Goal: Task Accomplishment & Management: Manage account settings

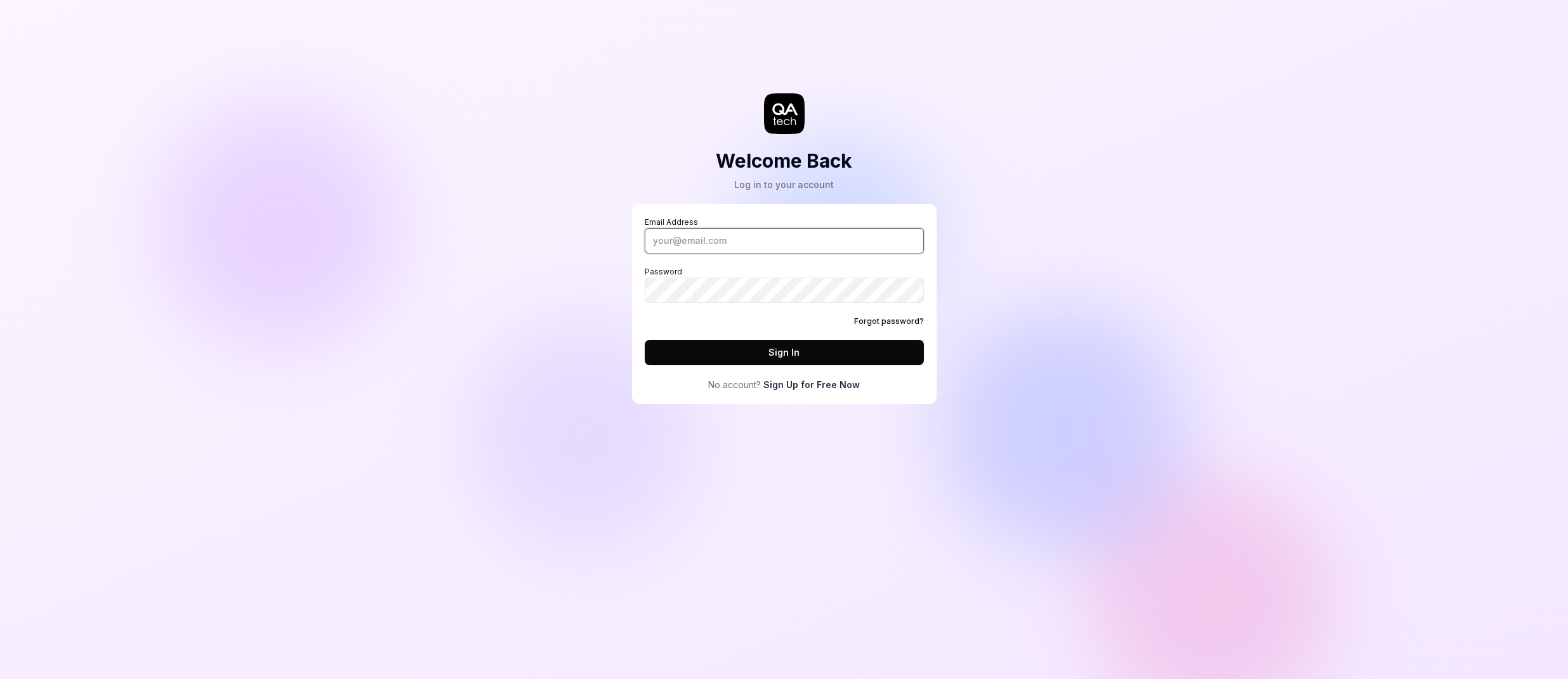
click at [841, 235] on input "Email Address" at bounding box center [784, 240] width 279 height 25
type input "[PERSON_NAME][EMAIL_ADDRESS][DOMAIN_NAME]"
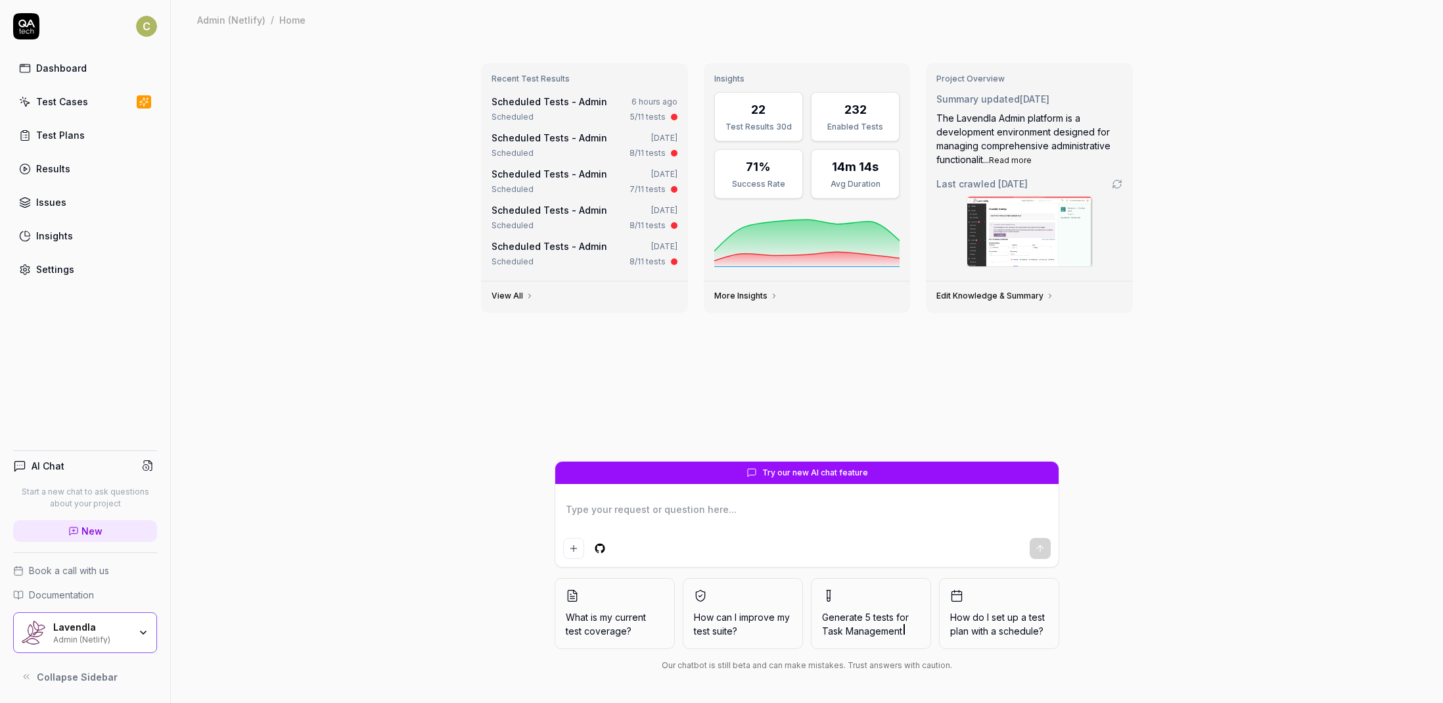
click at [91, 103] on link "Test Cases" at bounding box center [85, 102] width 144 height 26
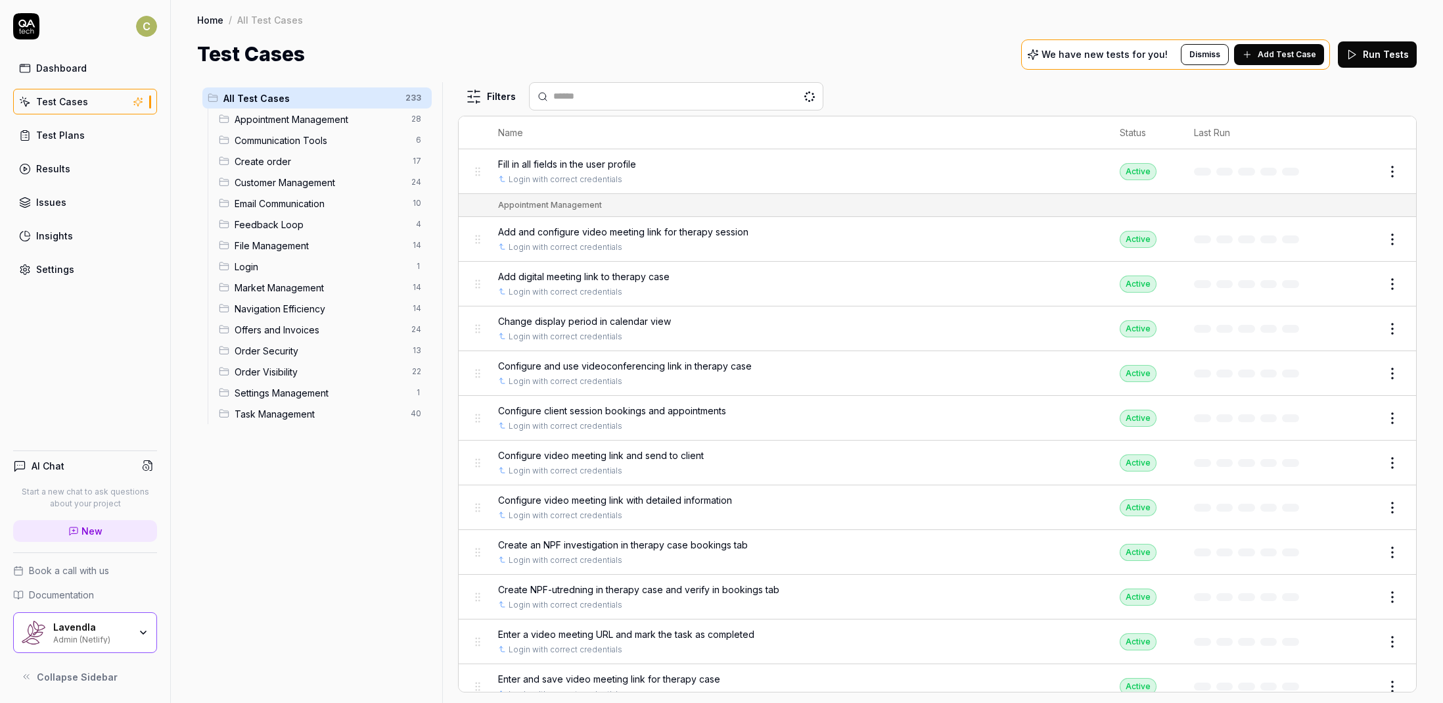
click at [79, 68] on div "Dashboard" at bounding box center [61, 68] width 51 height 14
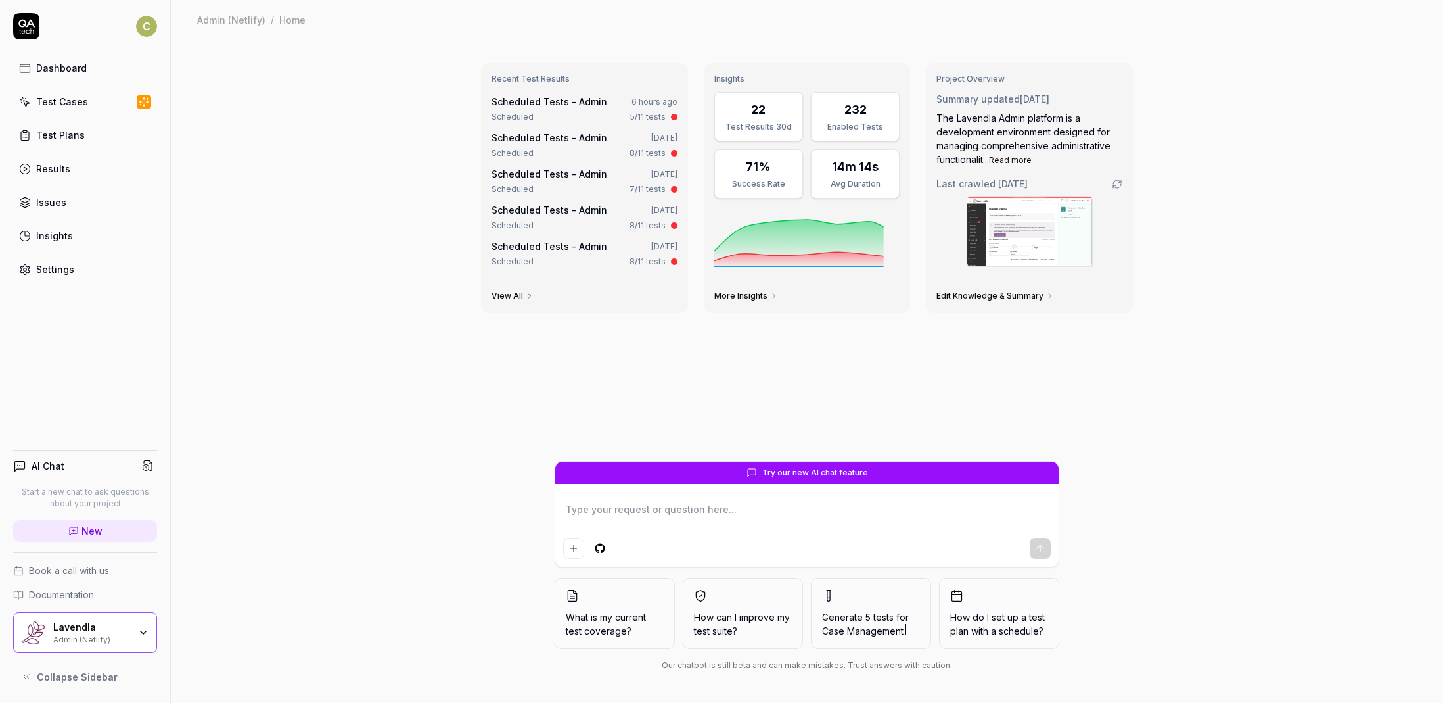
type textarea "*"
click at [532, 102] on link "Scheduled Tests - Admin" at bounding box center [550, 101] width 116 height 11
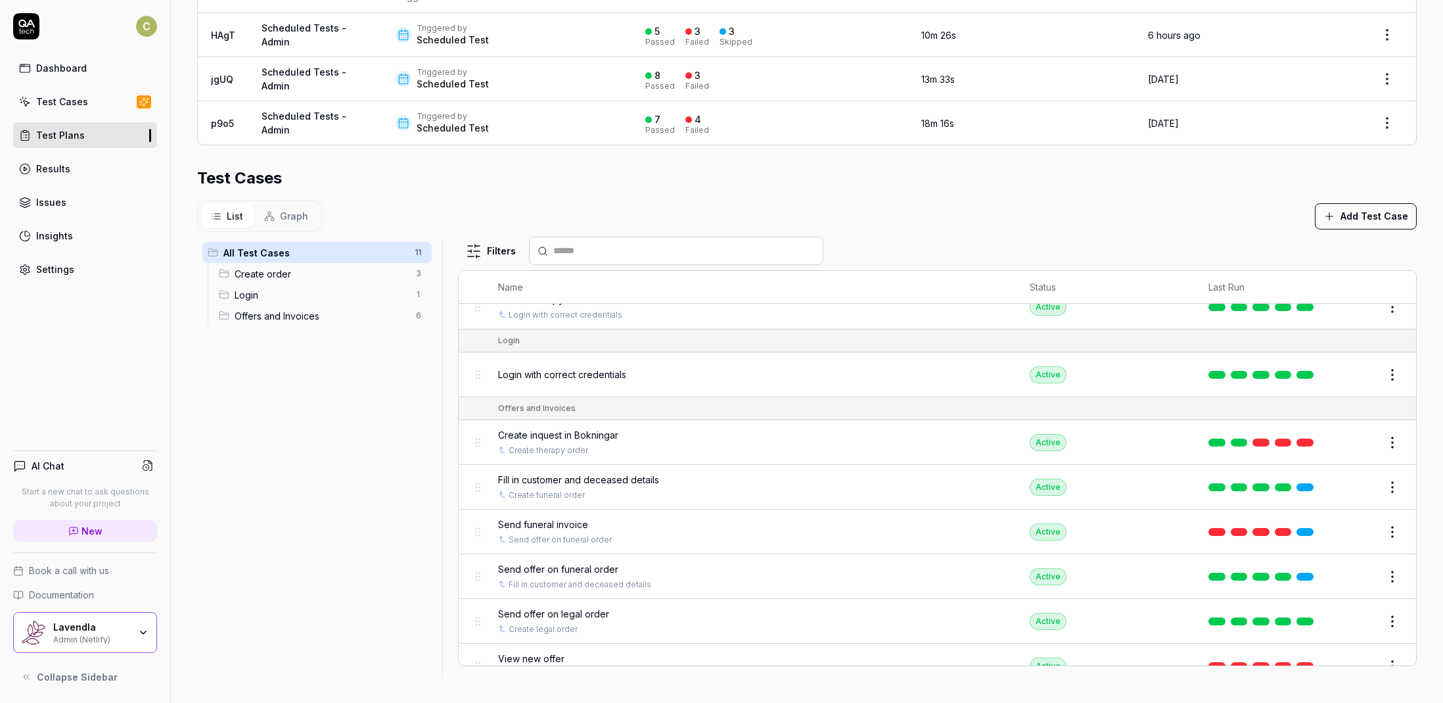
scroll to position [179, 0]
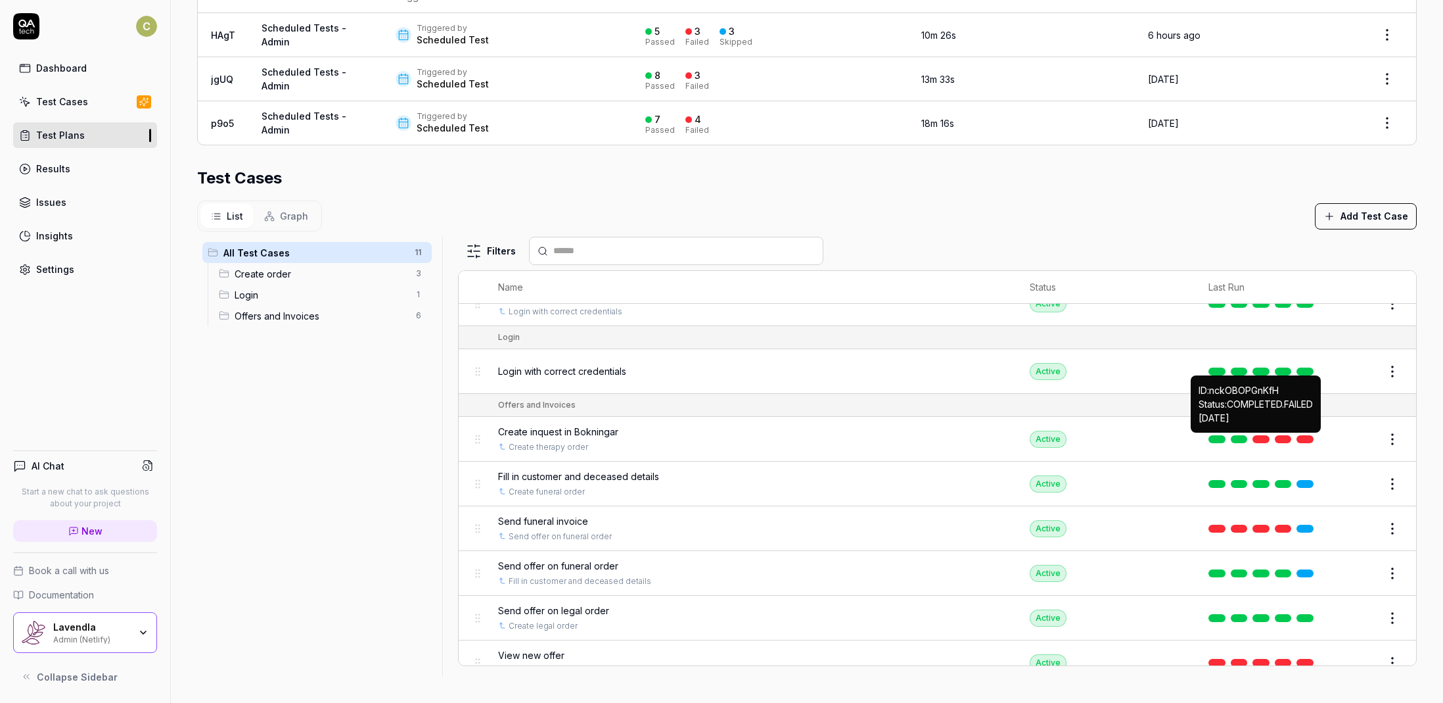
click at [1257, 439] on link at bounding box center [1261, 439] width 17 height 8
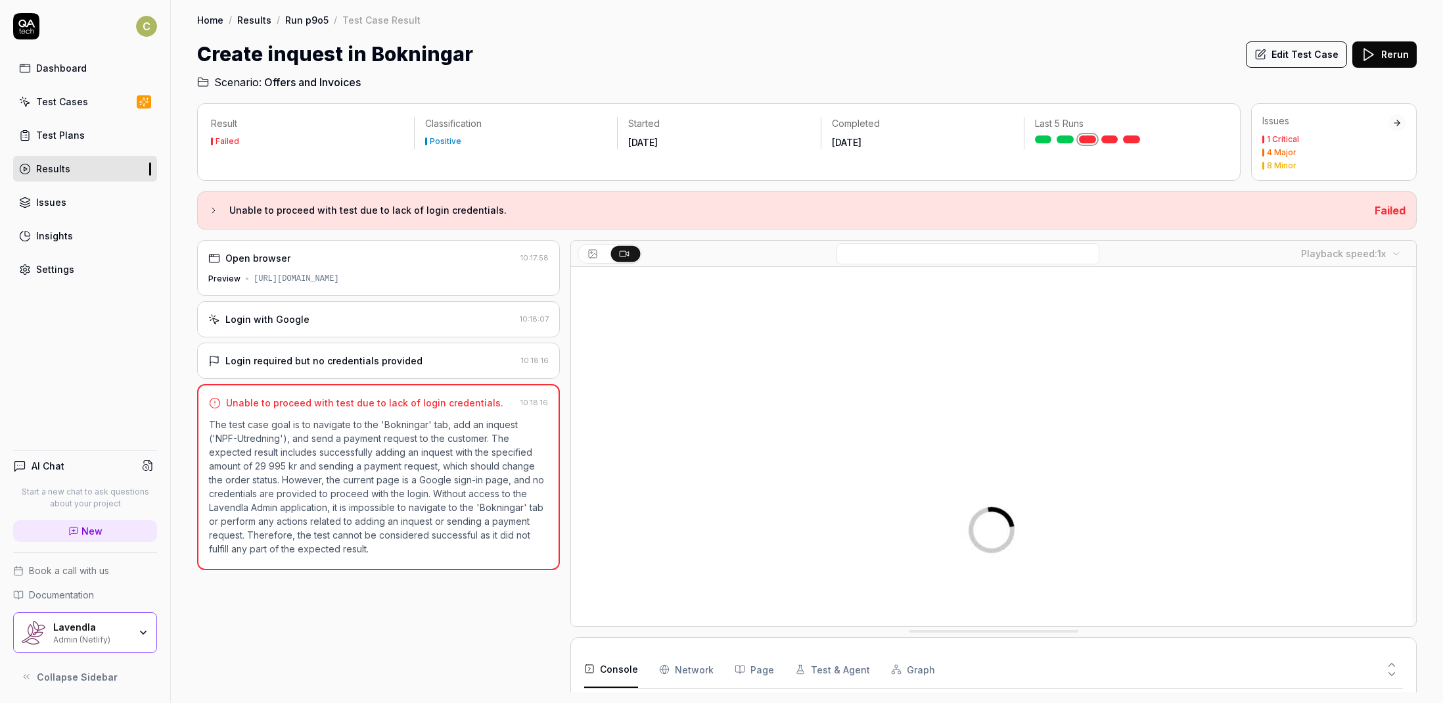
scroll to position [135, 0]
click at [300, 285] on div "Open browser 10:17:58 Preview [URL][DOMAIN_NAME]" at bounding box center [378, 268] width 363 height 56
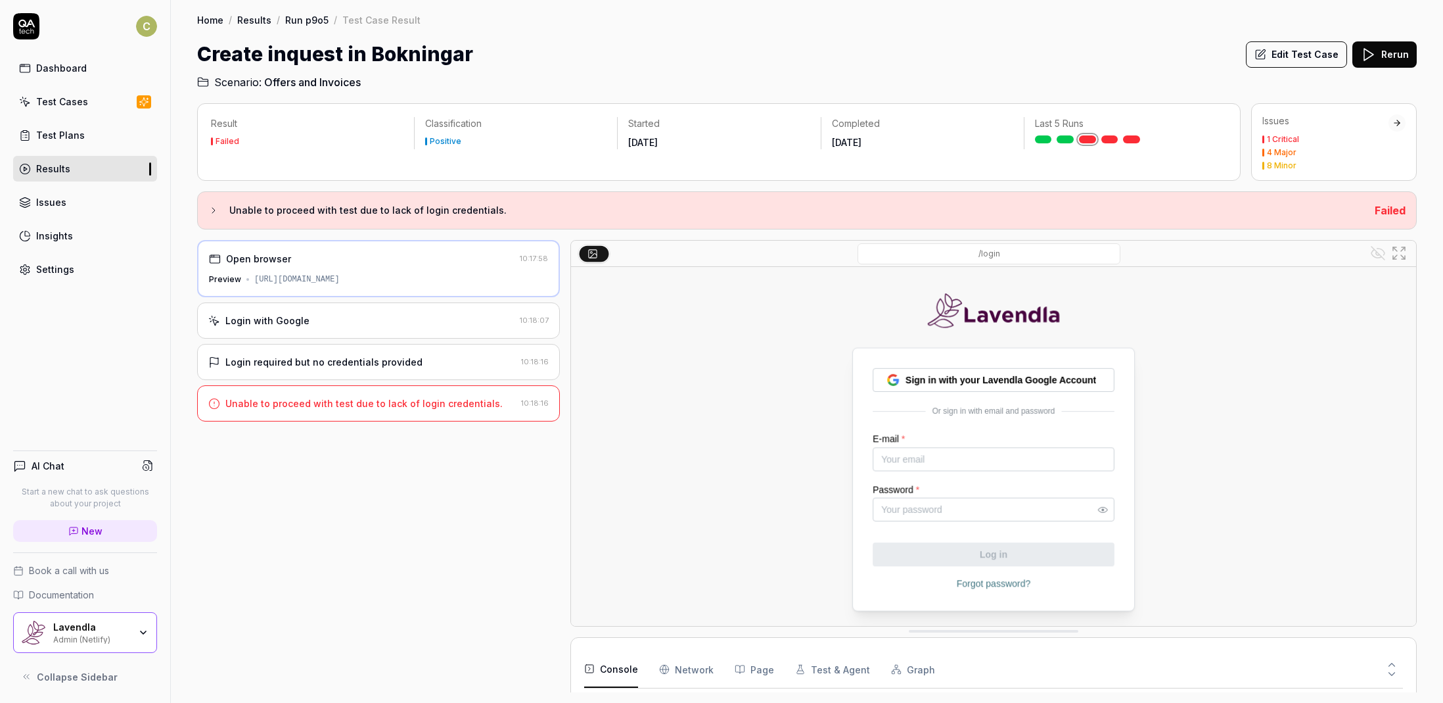
click at [86, 266] on link "Settings" at bounding box center [85, 269] width 144 height 26
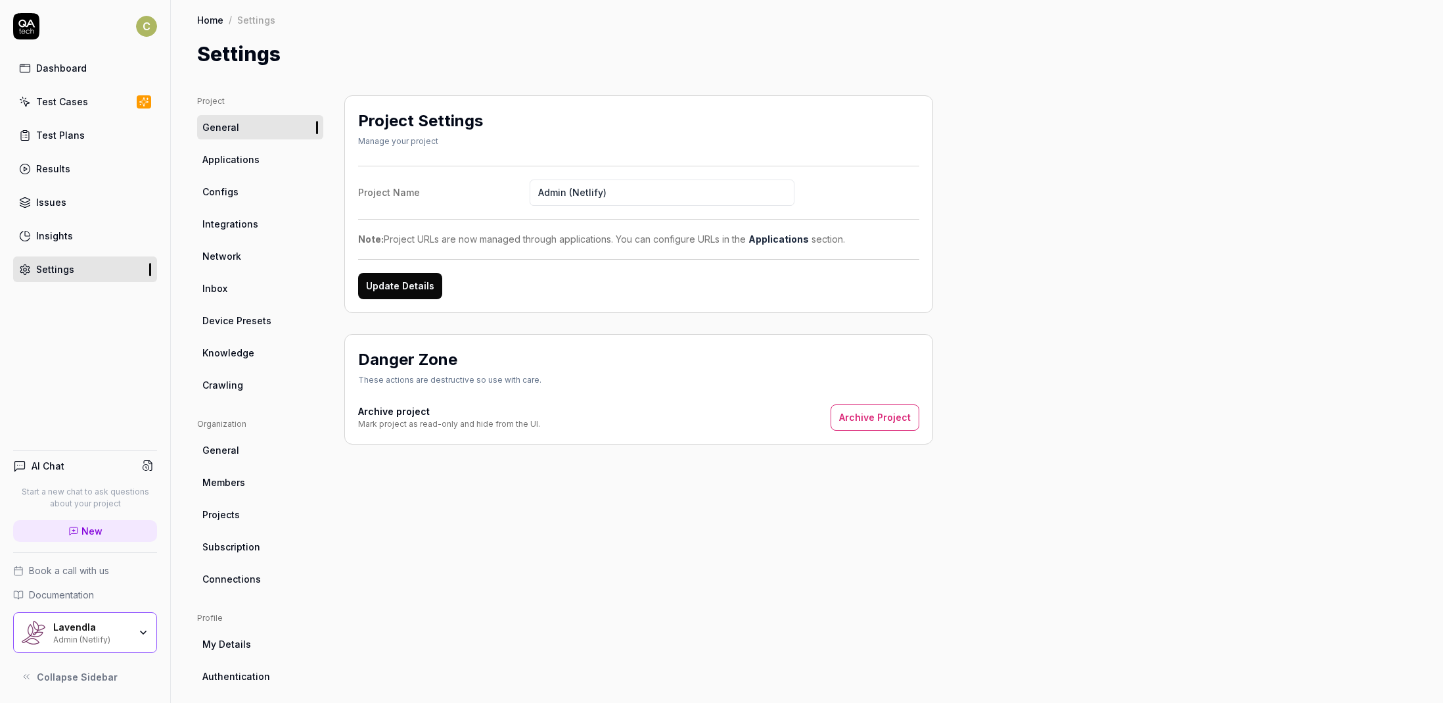
scroll to position [76, 0]
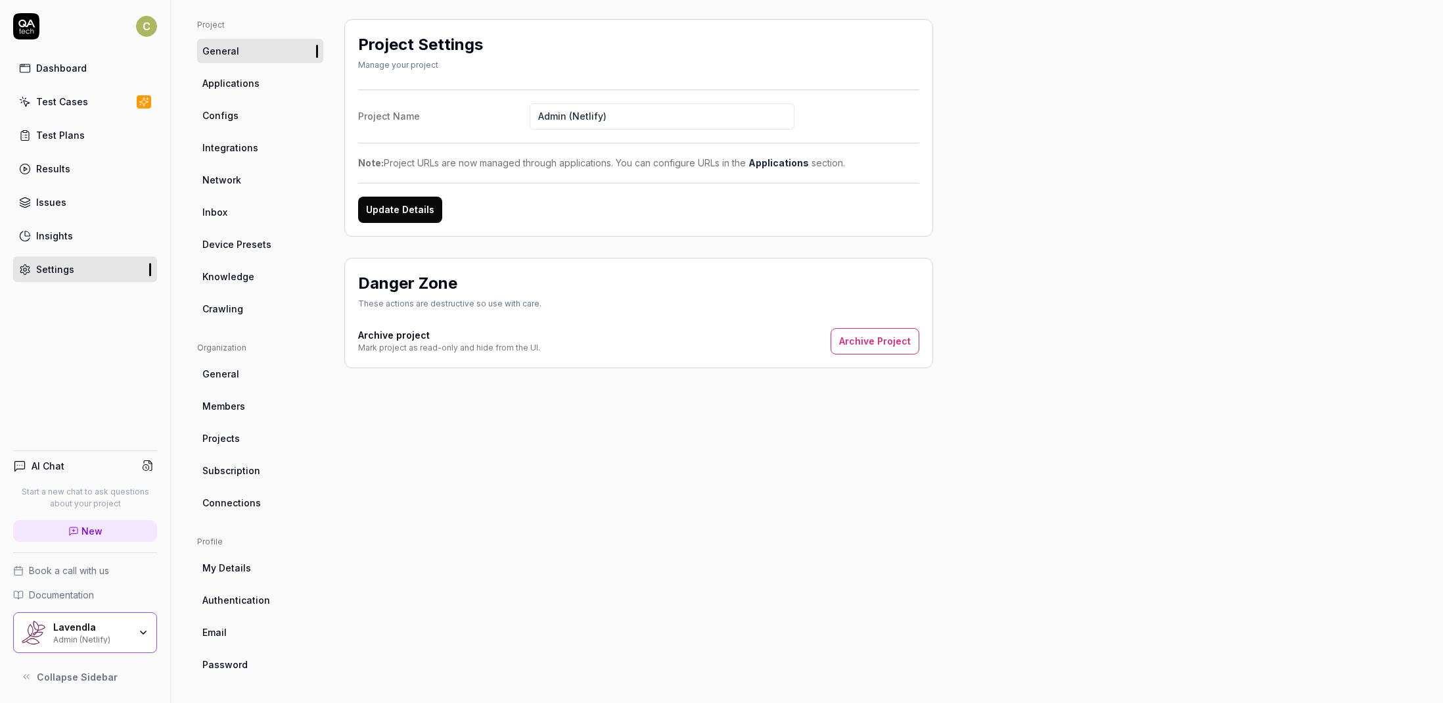
click at [248, 471] on span "Subscription" at bounding box center [231, 470] width 58 height 14
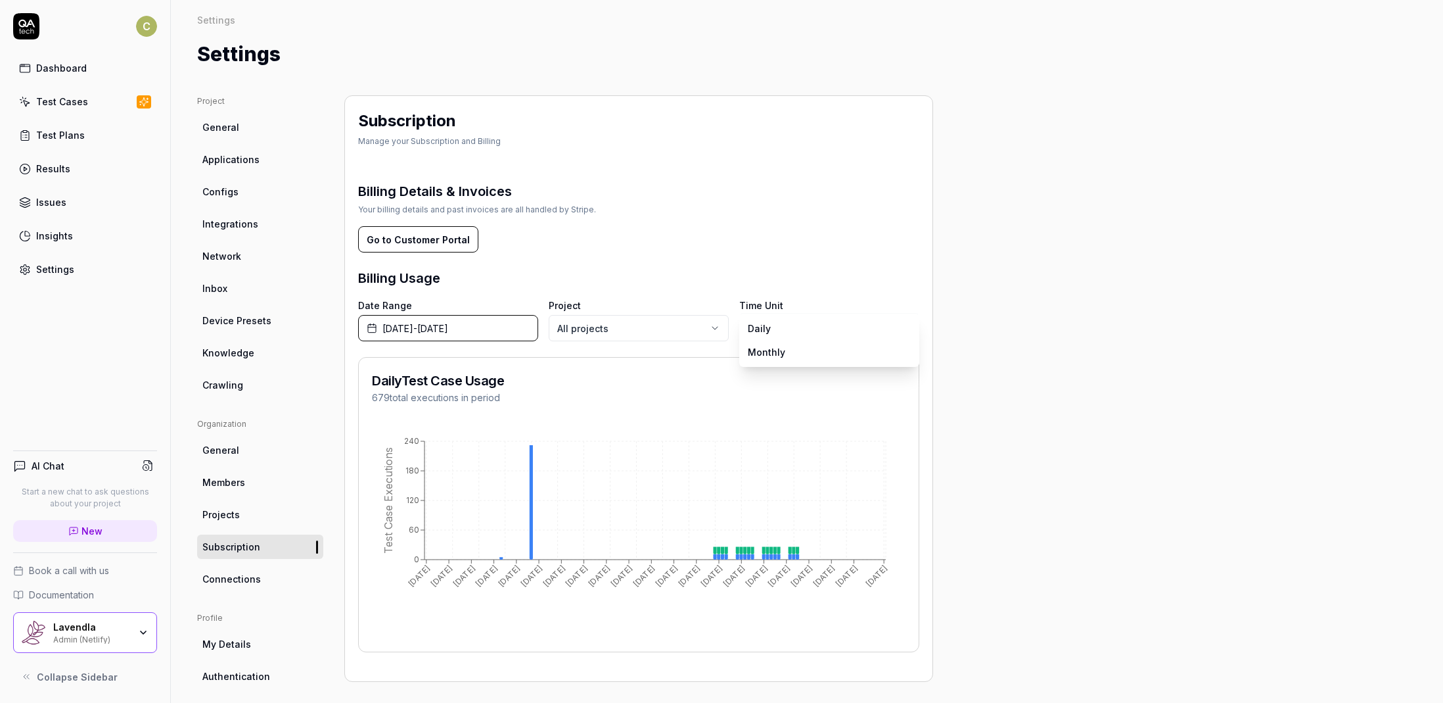
click at [803, 327] on body "C Dashboard Test Cases Test Plans Results Issues Insights Settings AI Chat Star…" at bounding box center [721, 351] width 1443 height 703
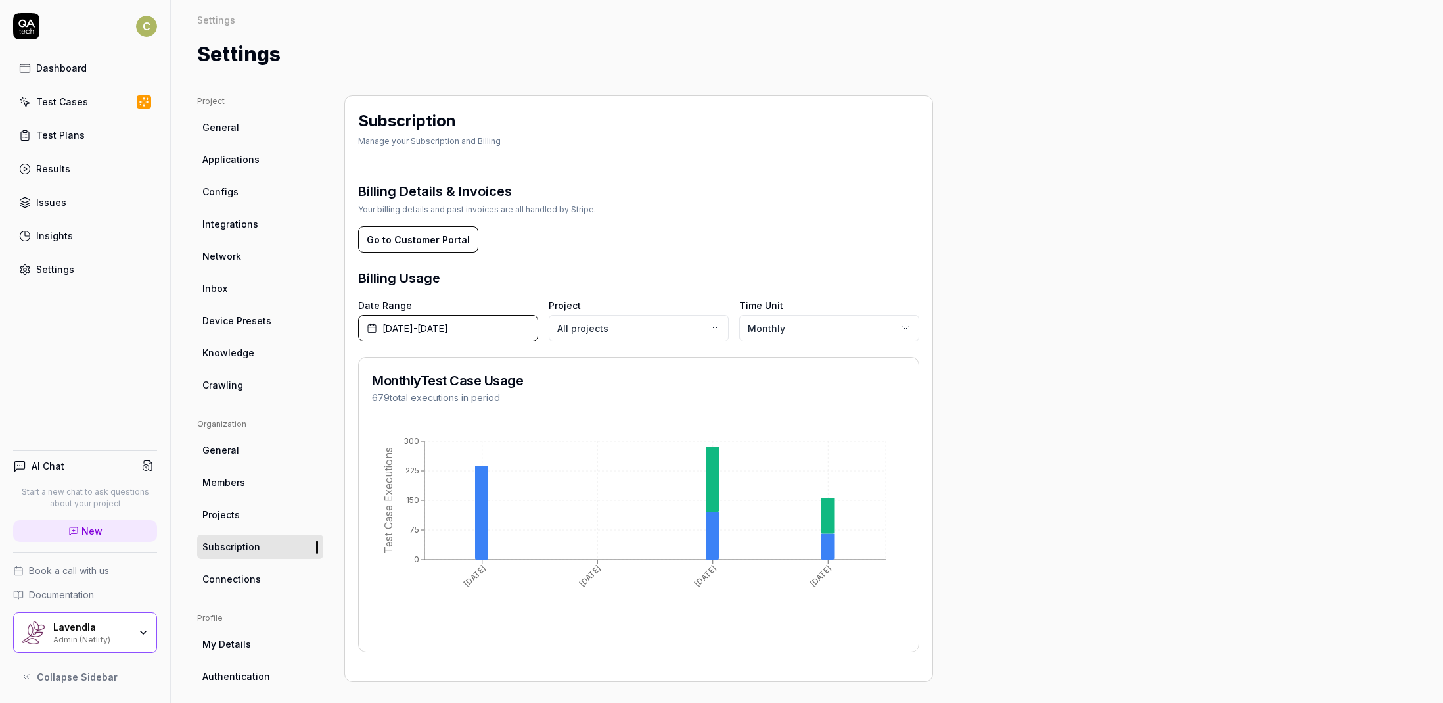
click at [434, 329] on span "[DATE] - [DATE]" at bounding box center [415, 328] width 66 height 14
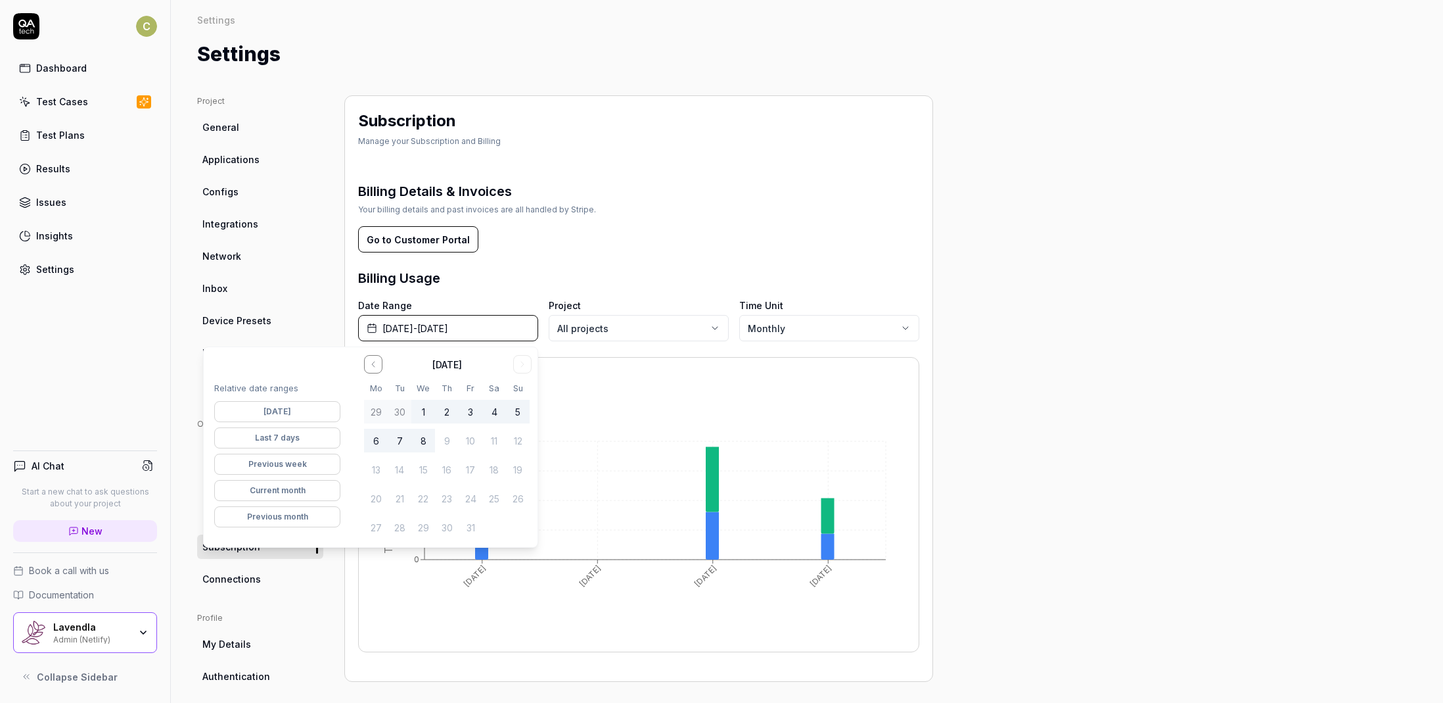
click at [411, 328] on span "[DATE] - [DATE]" at bounding box center [415, 328] width 66 height 14
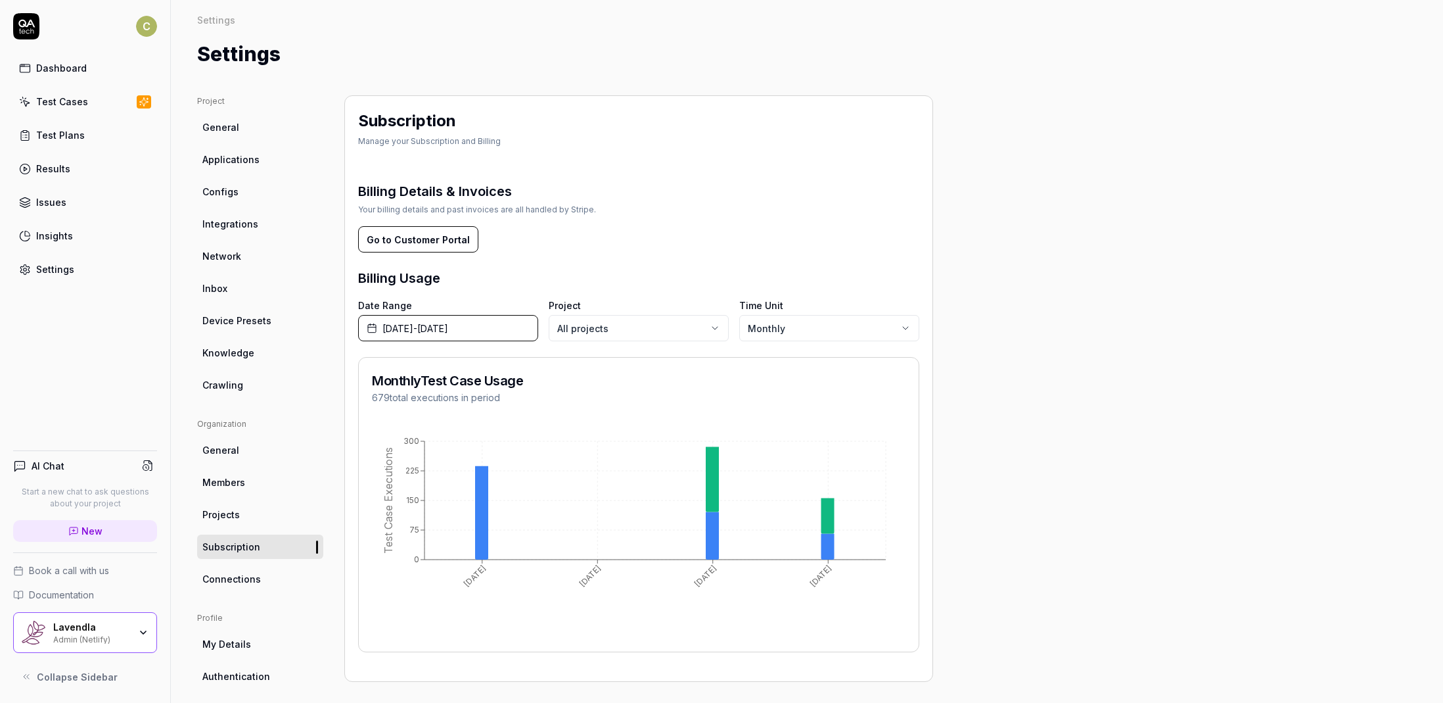
click at [436, 331] on span "[DATE] - [DATE]" at bounding box center [415, 328] width 66 height 14
click at [1127, 391] on div "Project General Applications Configs Integrations Network Inbox Device Presets …" at bounding box center [807, 423] width 1220 height 657
click at [448, 327] on span "[DATE] - [DATE]" at bounding box center [415, 328] width 66 height 14
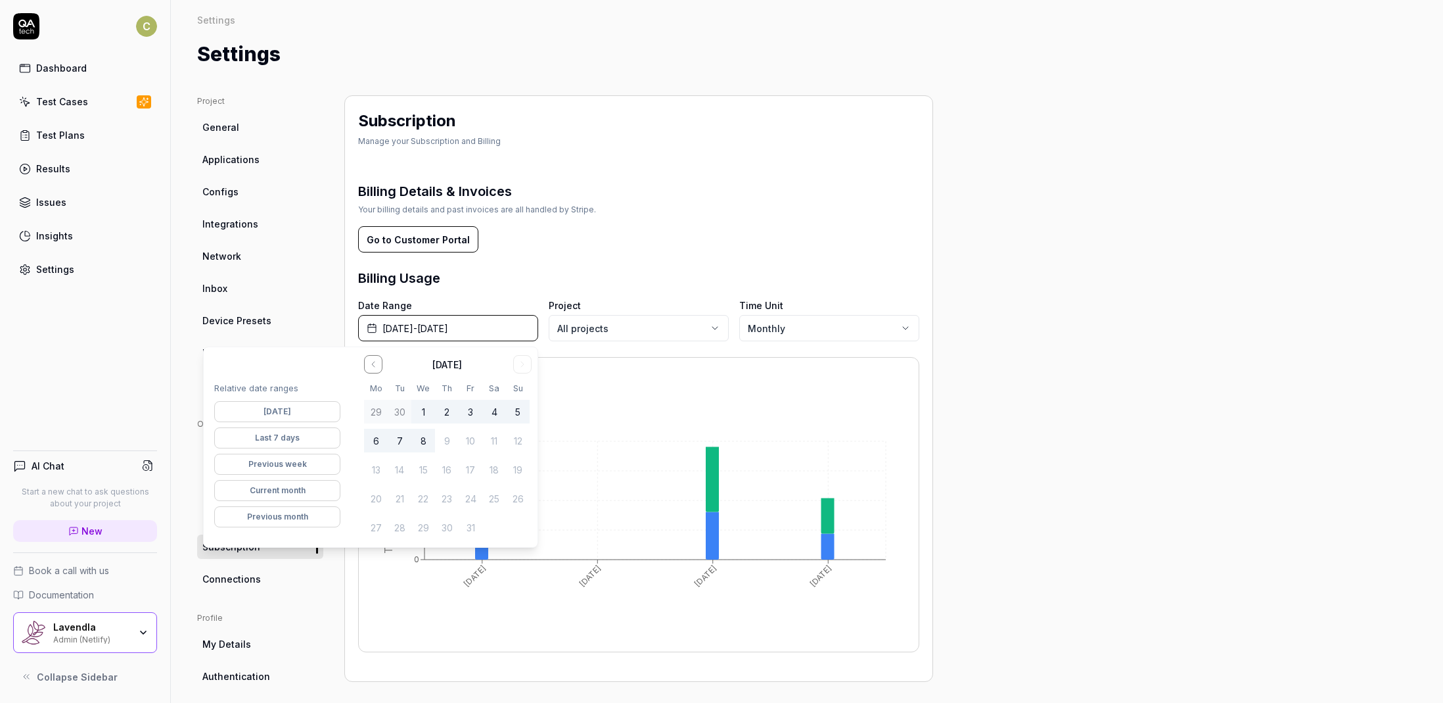
click at [380, 369] on button "Go to the Previous Month" at bounding box center [373, 364] width 18 height 18
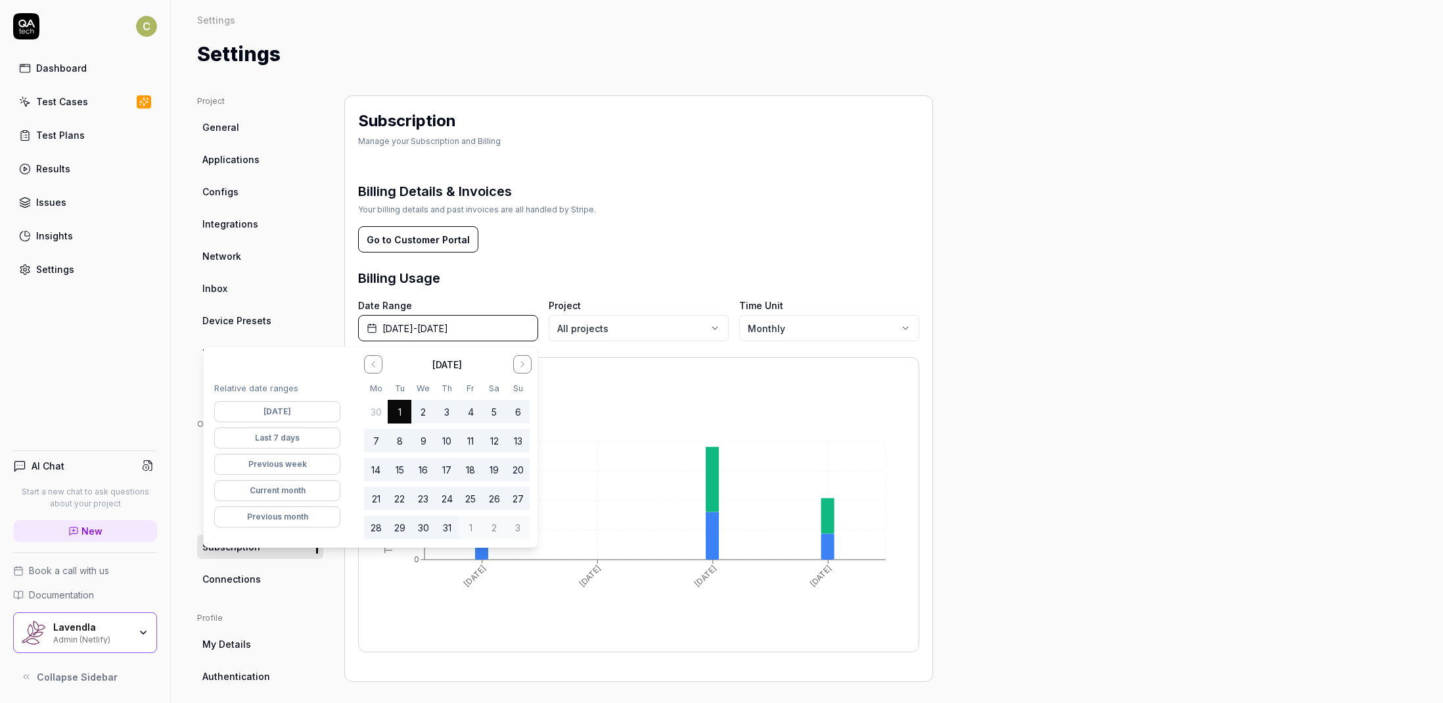
click at [380, 369] on button "Go to the Previous Month" at bounding box center [373, 364] width 18 height 18
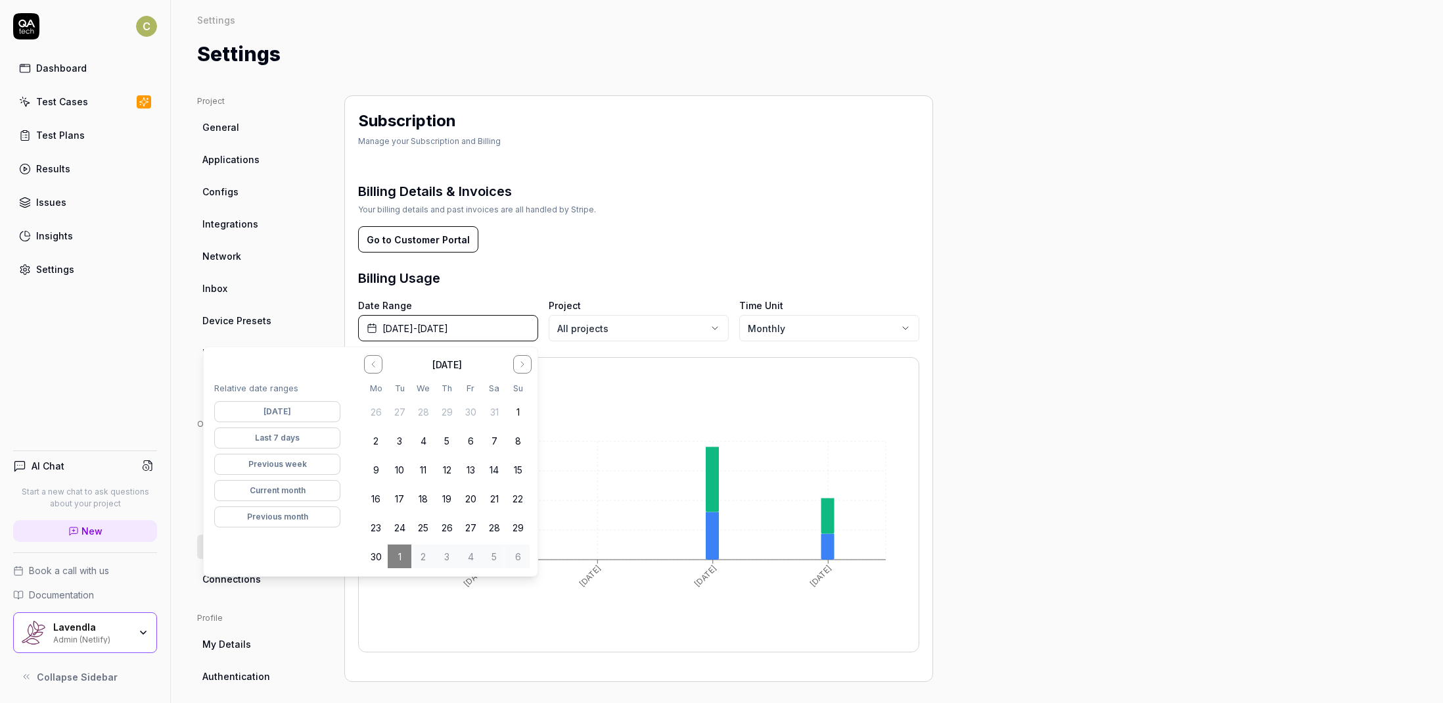
click at [380, 369] on button "Go to the Previous Month" at bounding box center [373, 364] width 18 height 18
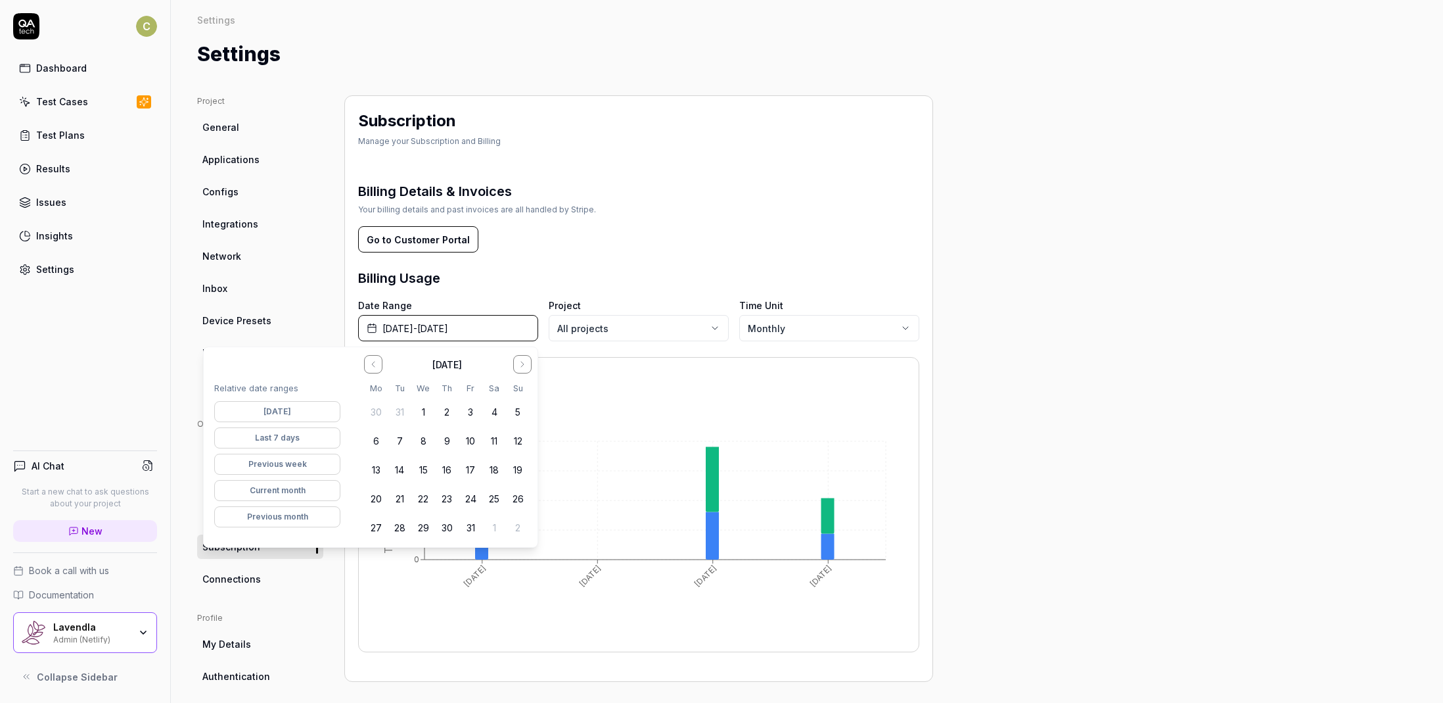
click at [380, 369] on button "Go to the Previous Month" at bounding box center [373, 364] width 18 height 18
click at [474, 413] on button "1" at bounding box center [471, 412] width 24 height 24
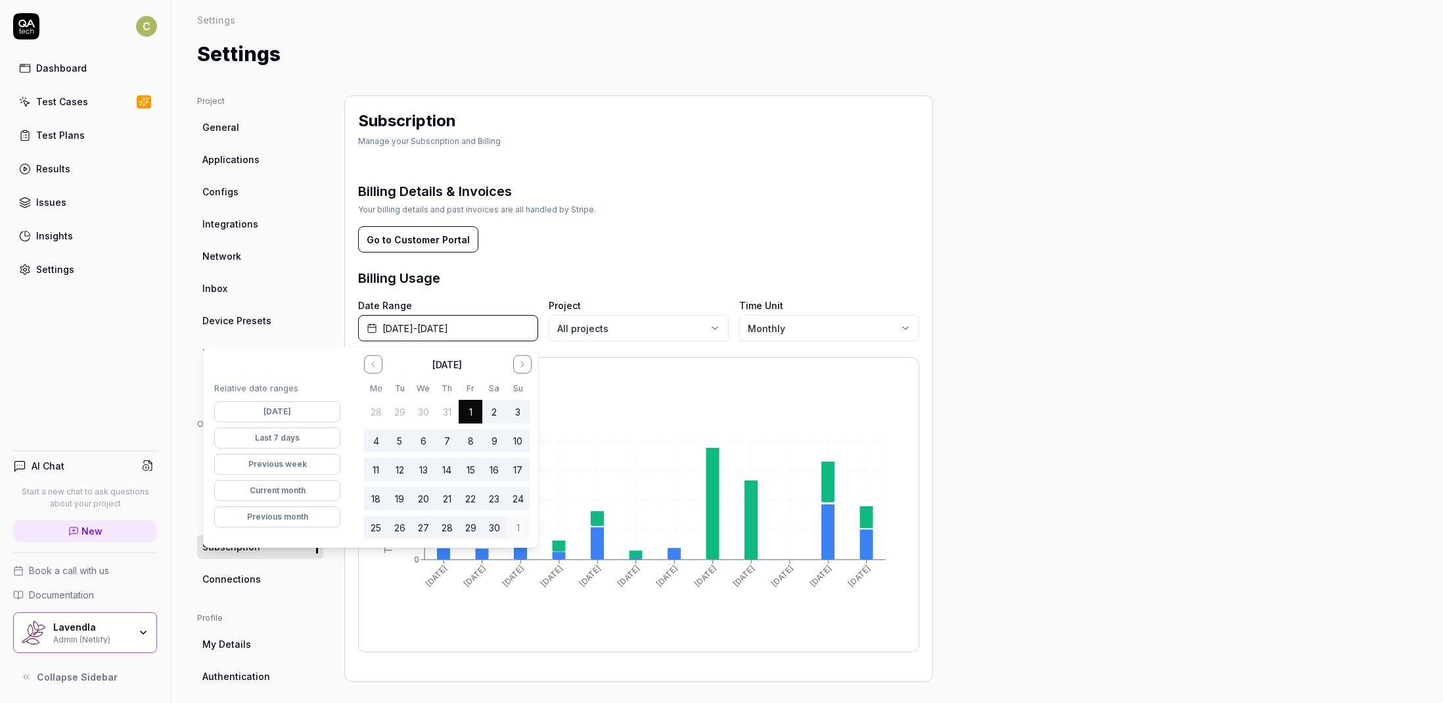
click at [528, 369] on button "Go to the Next Month" at bounding box center [522, 364] width 18 height 18
click at [381, 365] on button "Go to the Previous Month" at bounding box center [373, 364] width 18 height 18
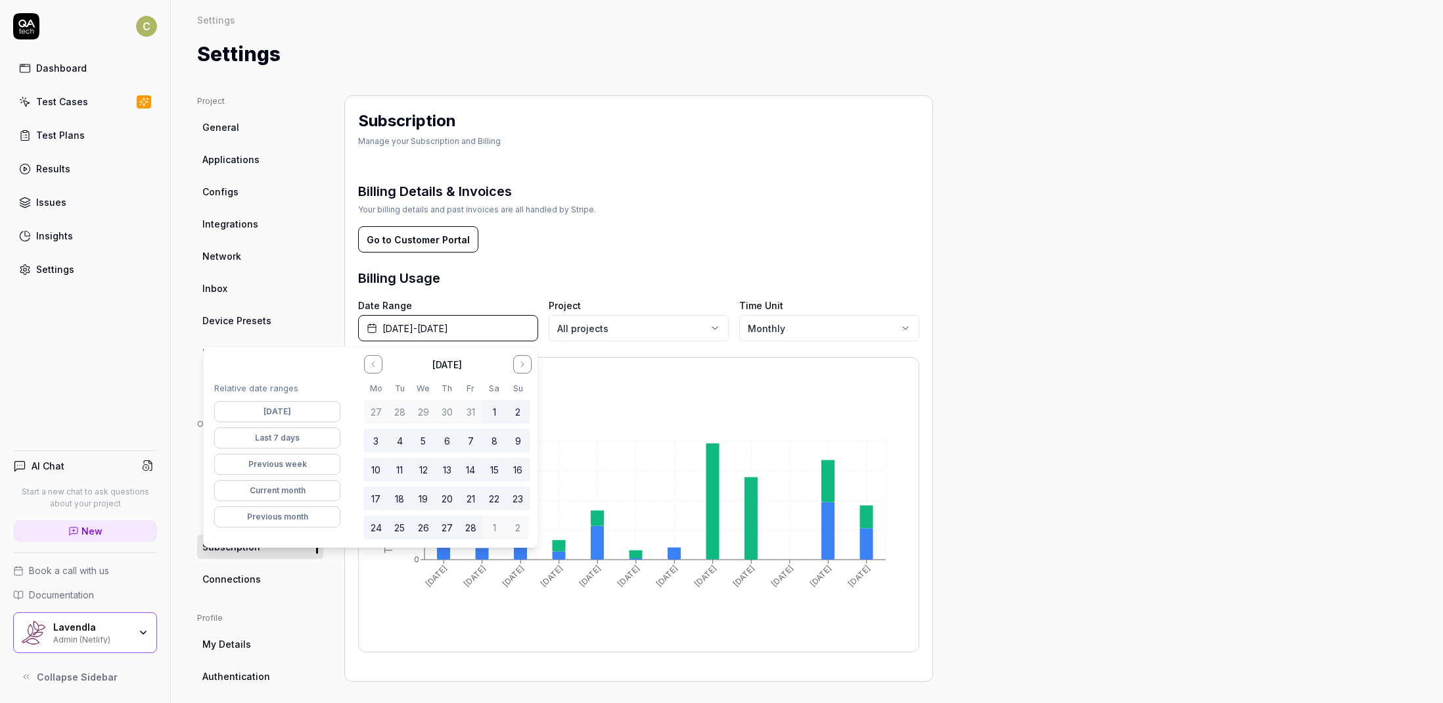
click at [379, 365] on button "Go to the Previous Month" at bounding box center [373, 364] width 18 height 18
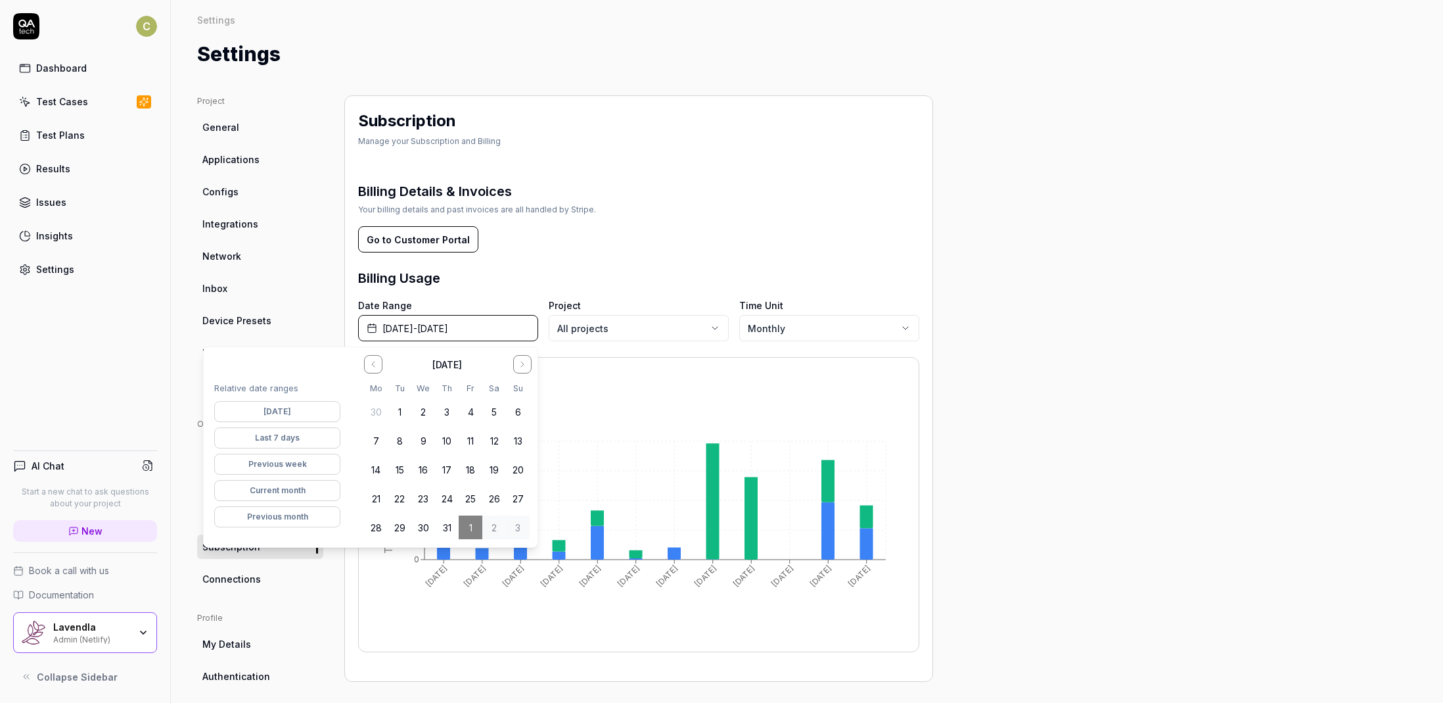
click at [379, 365] on button "Go to the Previous Month" at bounding box center [373, 364] width 18 height 18
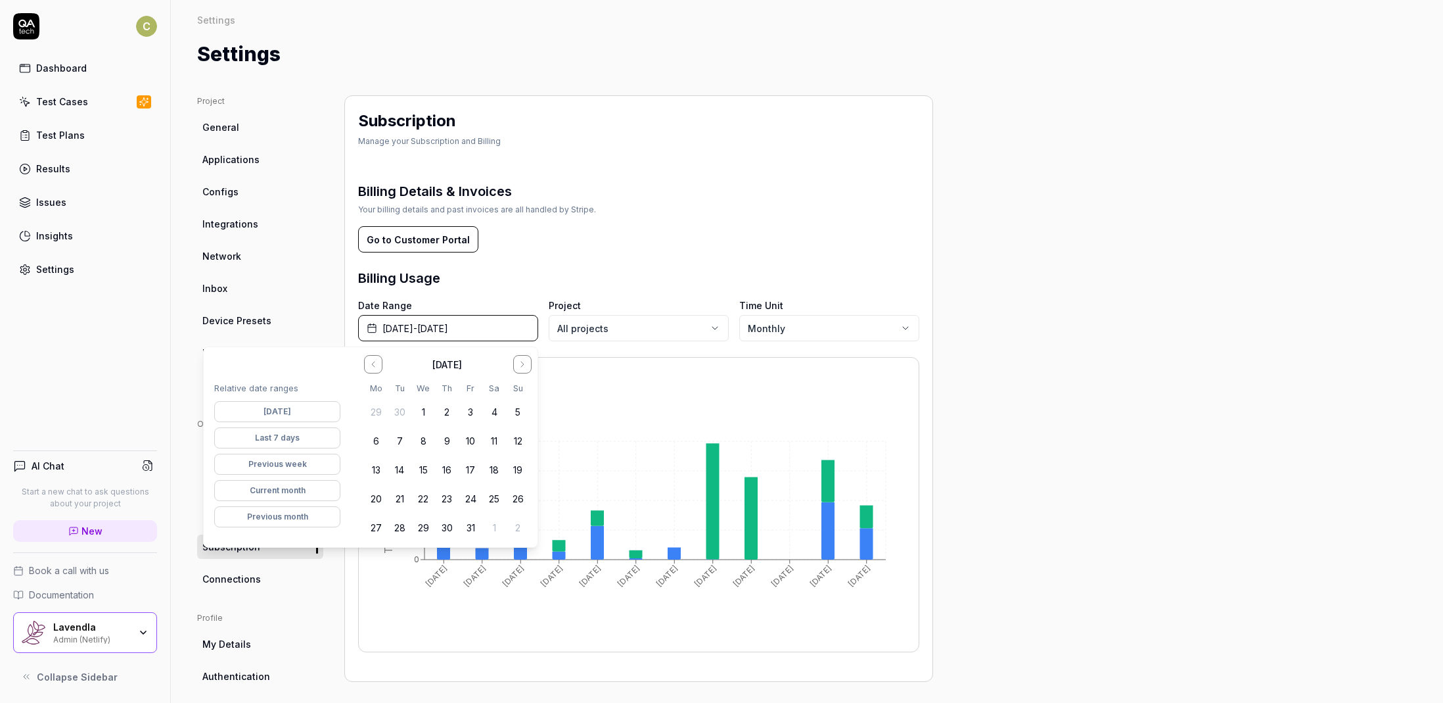
click at [379, 365] on button "Go to the Previous Month" at bounding box center [373, 364] width 18 height 18
click at [471, 409] on button "1" at bounding box center [471, 412] width 24 height 24
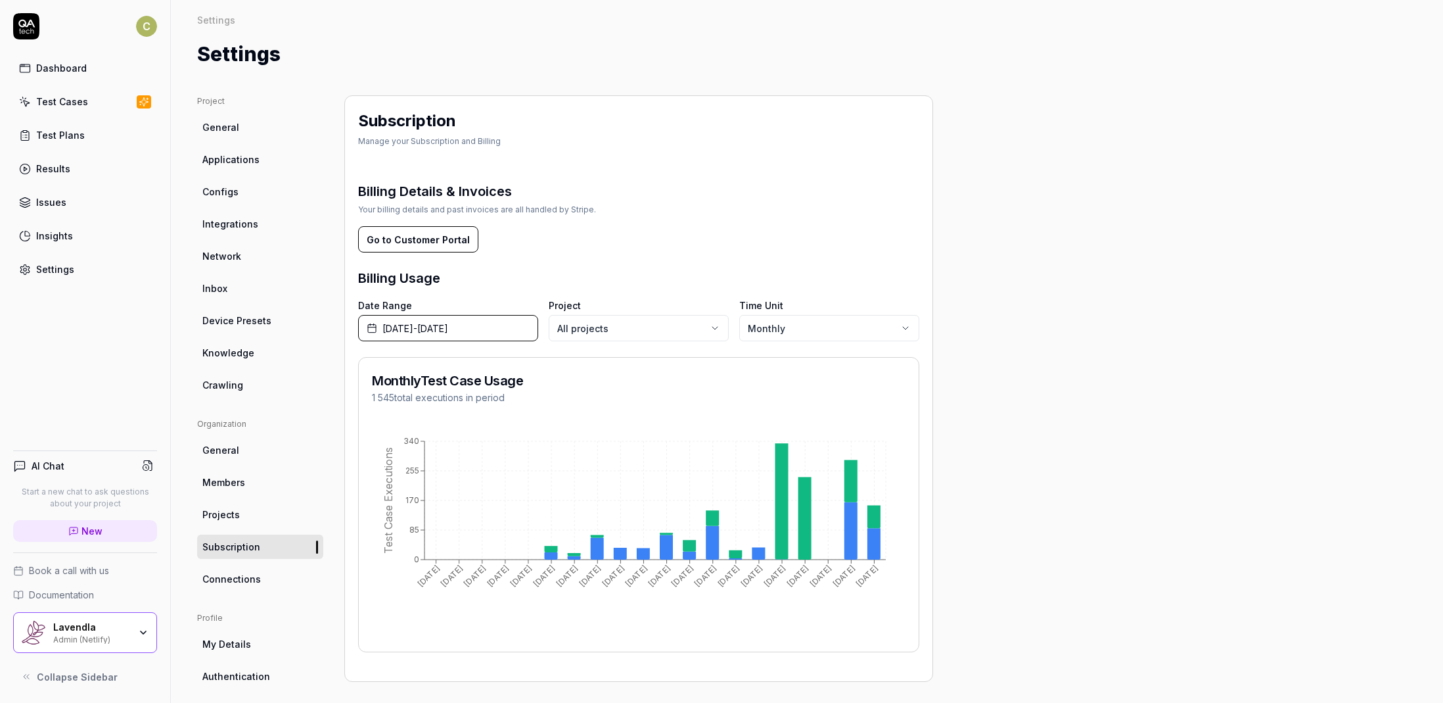
click at [1031, 398] on div "Project General Applications Configs Integrations Network Inbox Device Presets …" at bounding box center [807, 423] width 1220 height 657
click at [419, 239] on button "Go to Customer Portal" at bounding box center [418, 239] width 120 height 26
click at [222, 262] on span "Network" at bounding box center [221, 256] width 39 height 14
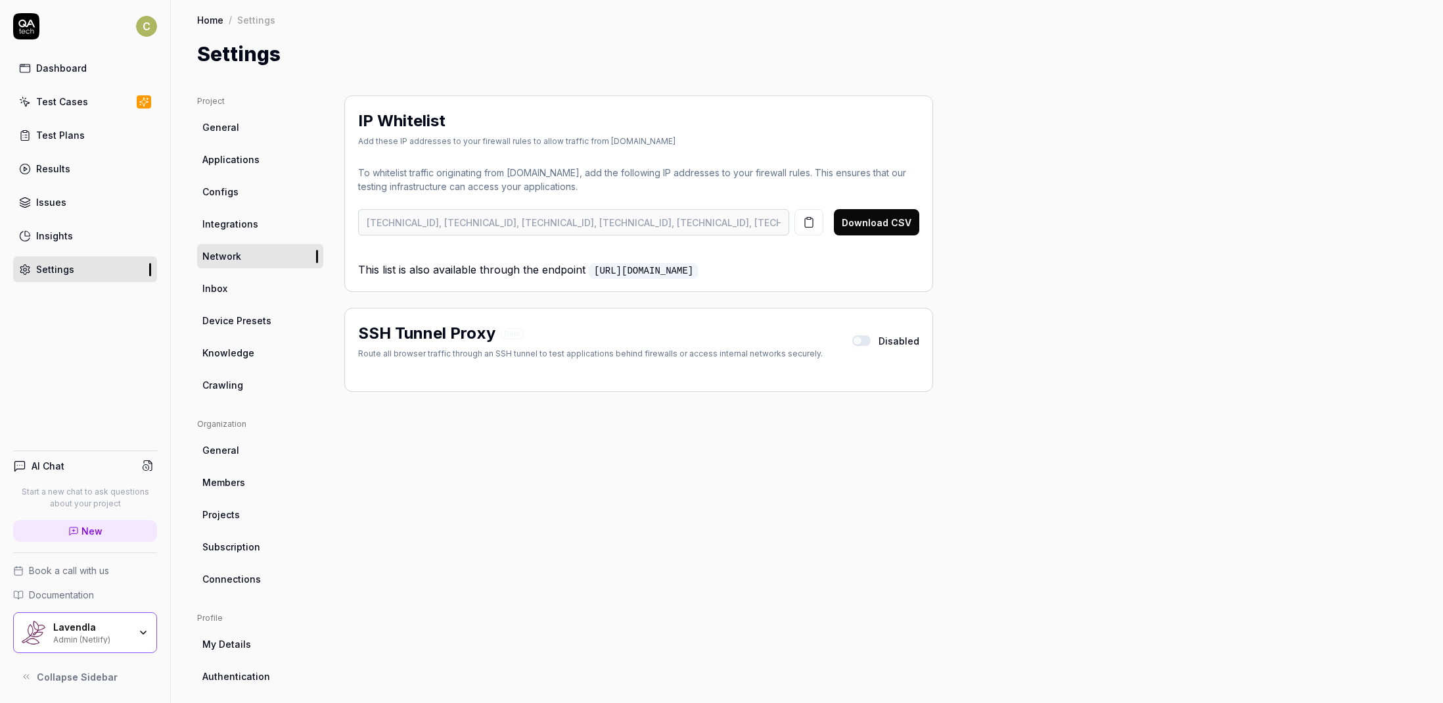
click at [236, 231] on link "Integrations" at bounding box center [260, 224] width 126 height 24
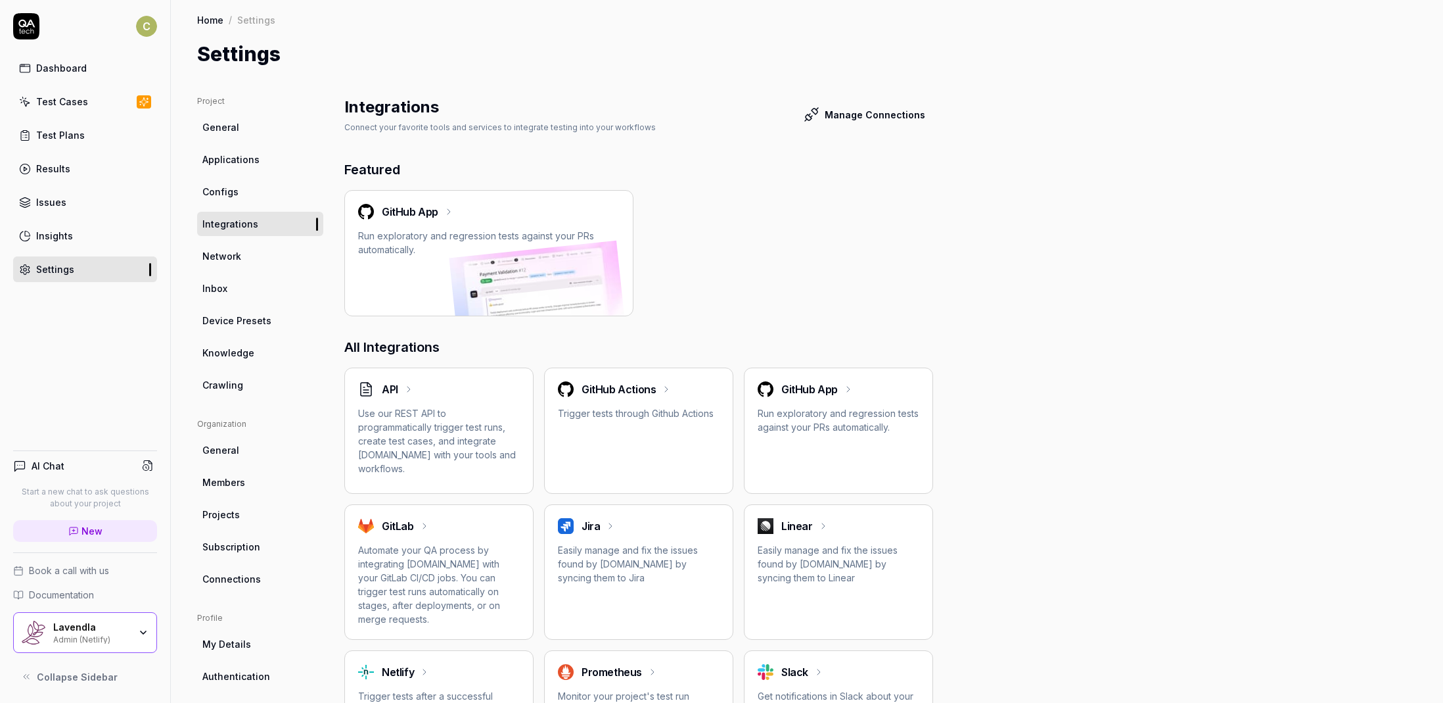
click at [240, 177] on ul "Project General Applications Configs Integrations Network Inbox Device Presets …" at bounding box center [260, 246] width 126 height 302
click at [246, 187] on link "Configs" at bounding box center [260, 191] width 126 height 24
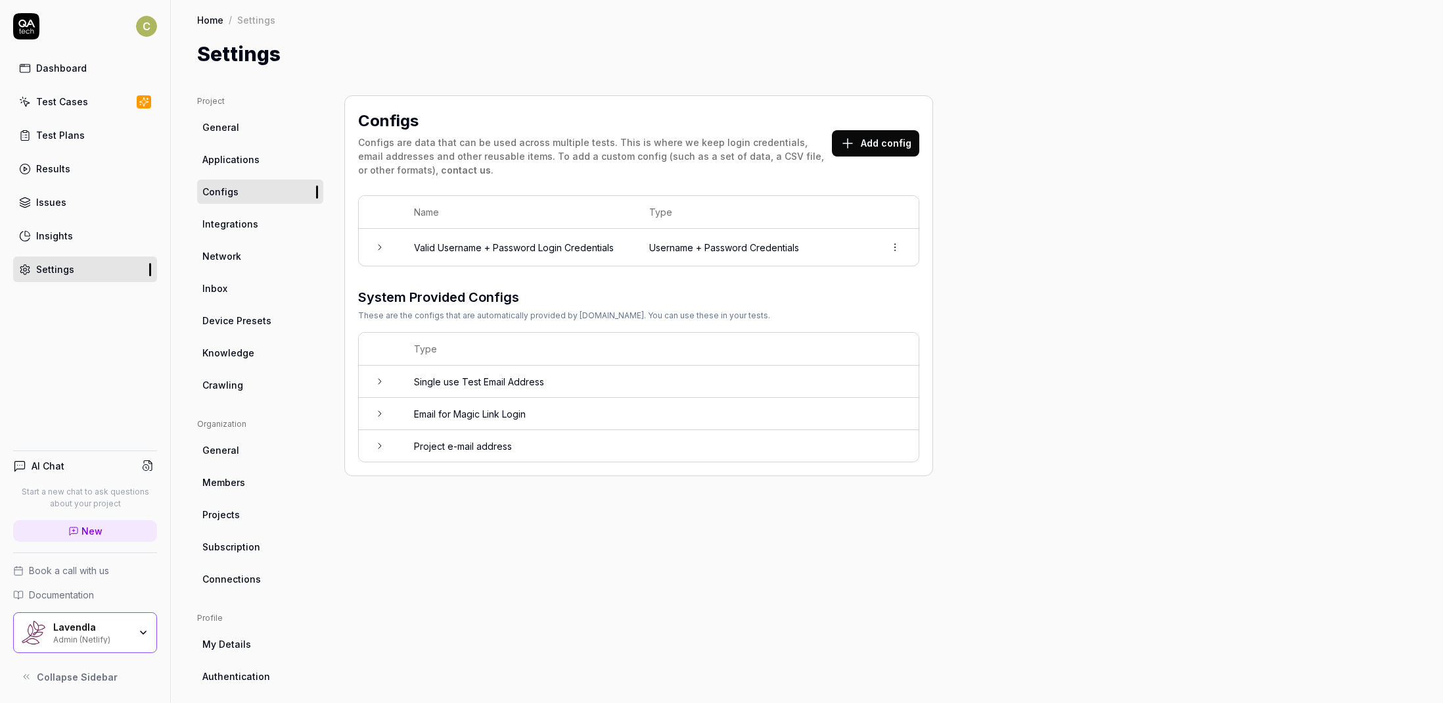
click at [232, 168] on link "Applications" at bounding box center [260, 159] width 126 height 24
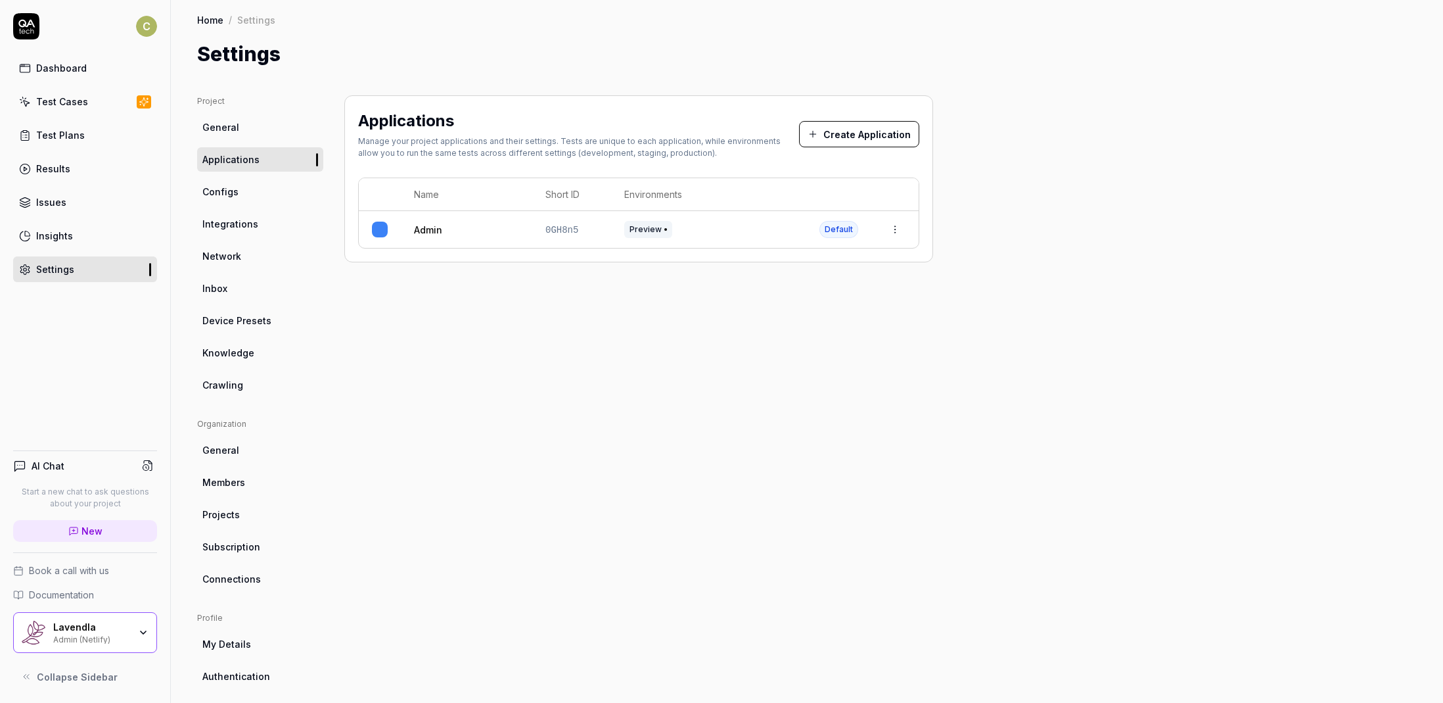
click at [224, 129] on span "General" at bounding box center [220, 127] width 37 height 14
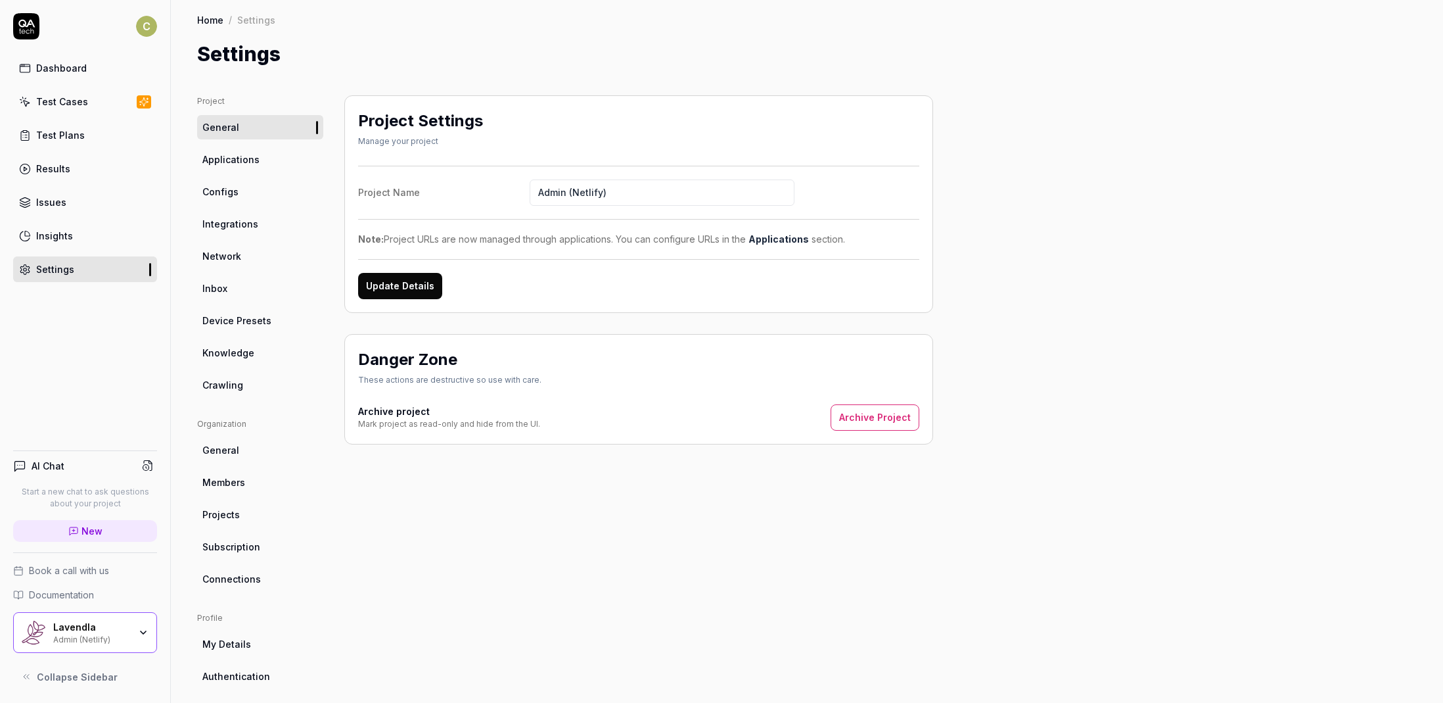
click at [70, 160] on link "Results" at bounding box center [85, 169] width 144 height 26
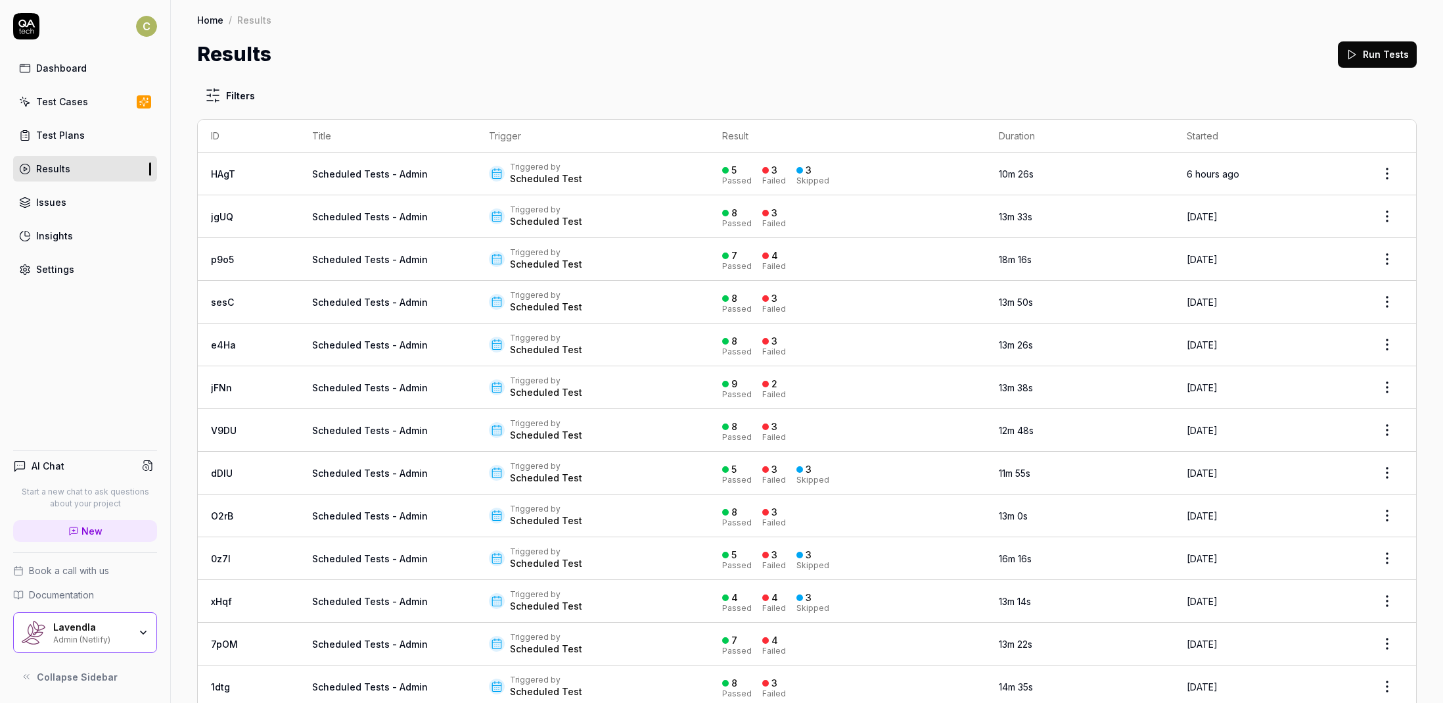
click at [75, 72] on div "Dashboard" at bounding box center [61, 68] width 51 height 14
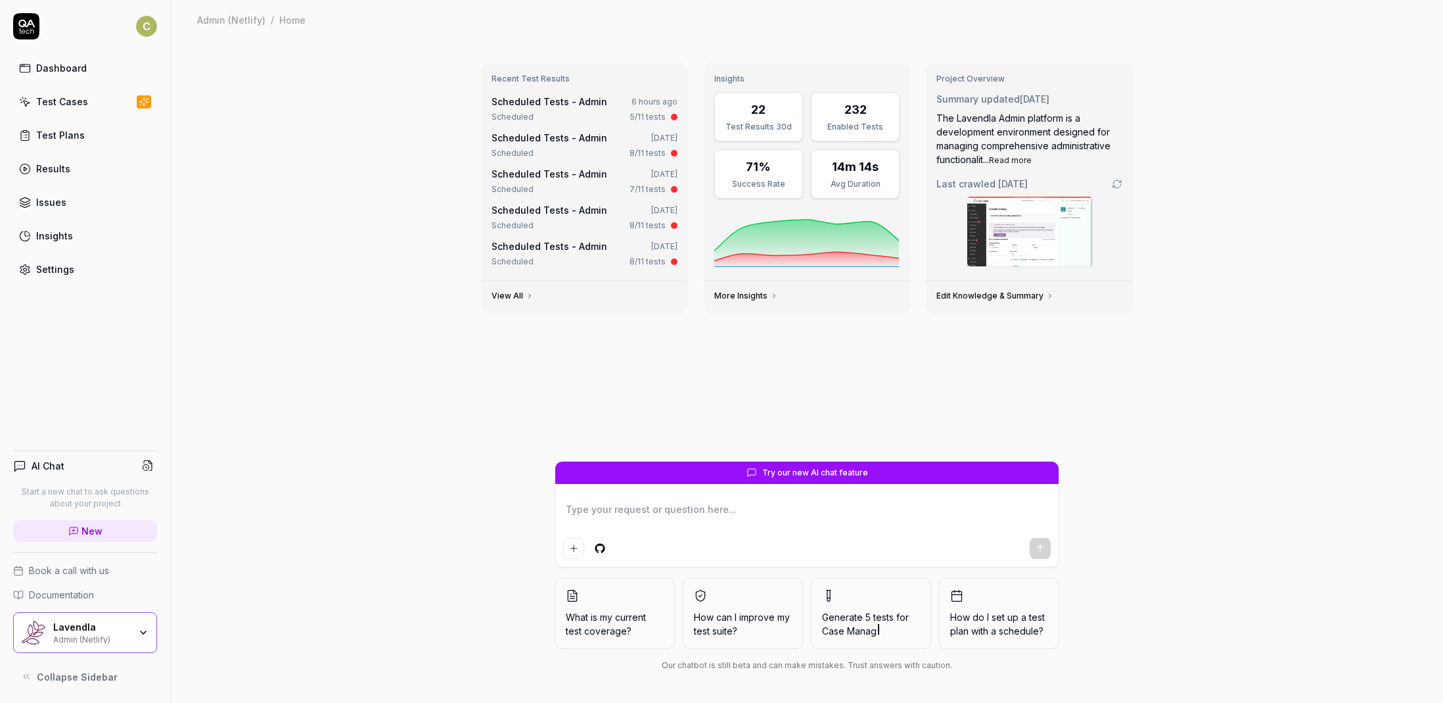
click at [767, 297] on link "More Insights" at bounding box center [746, 295] width 64 height 11
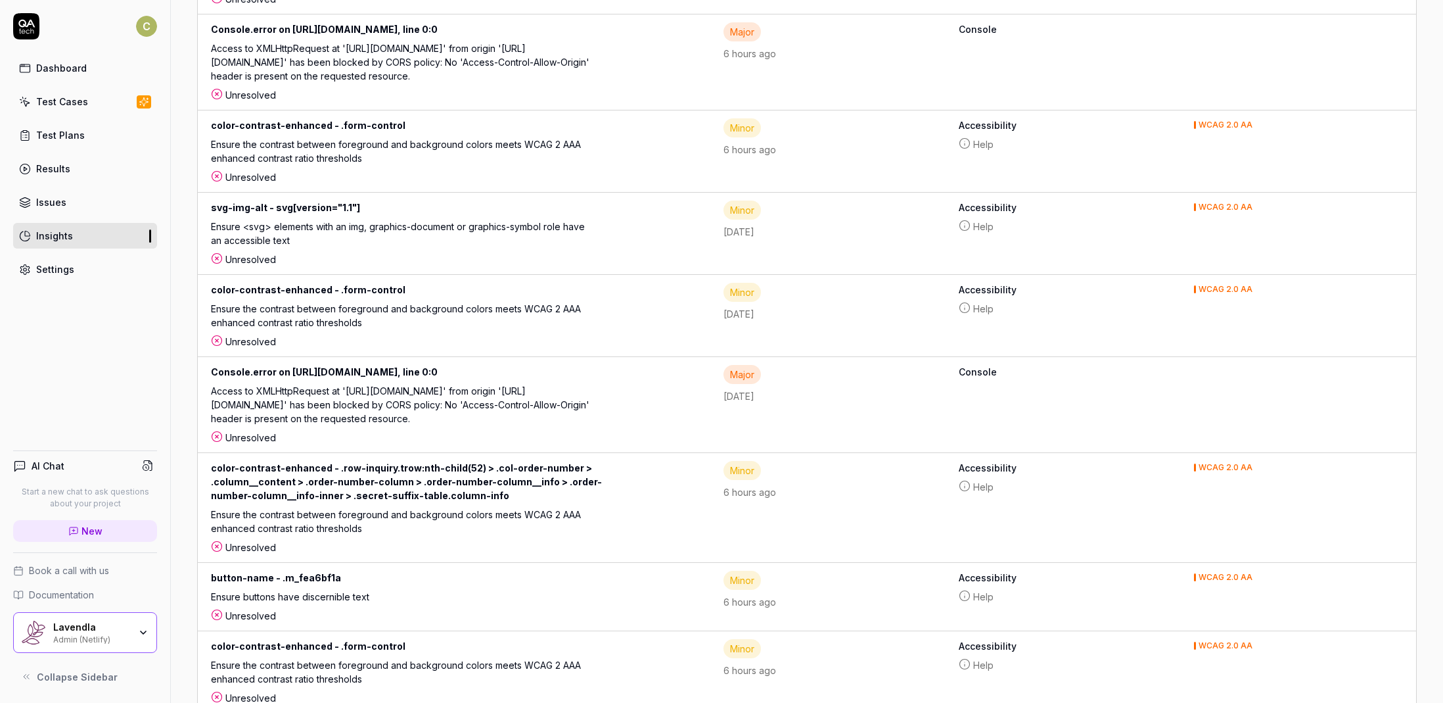
scroll to position [1697, 0]
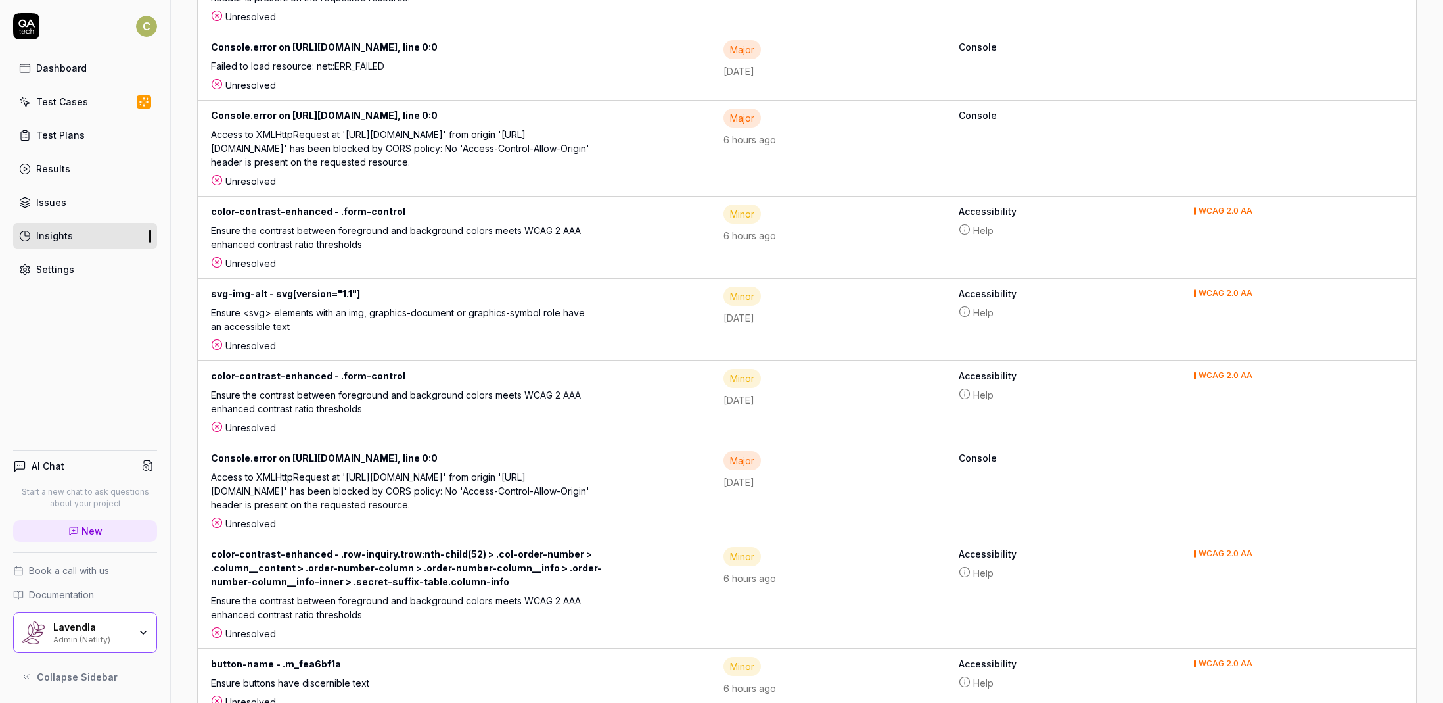
click at [58, 72] on div "Dashboard" at bounding box center [61, 68] width 51 height 14
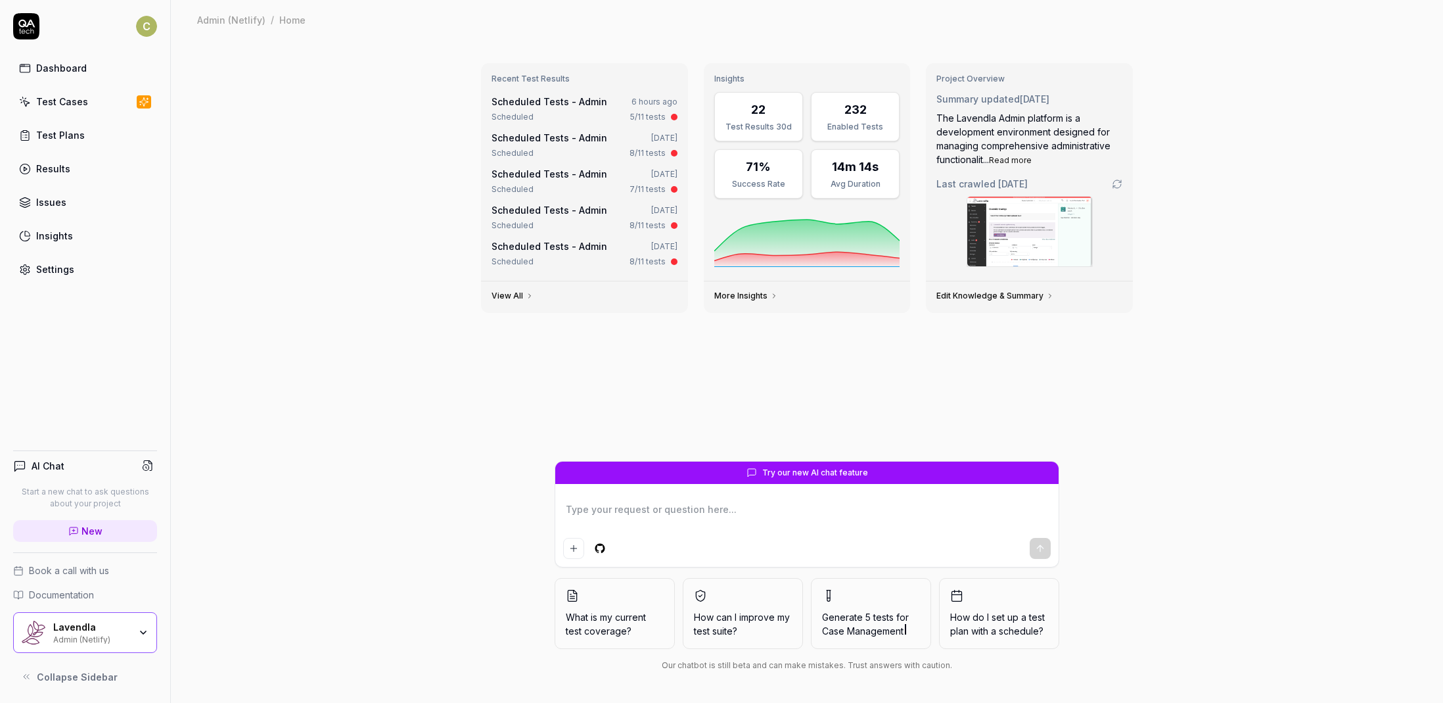
click at [1002, 294] on link "Edit Knowledge & Summary" at bounding box center [996, 295] width 118 height 11
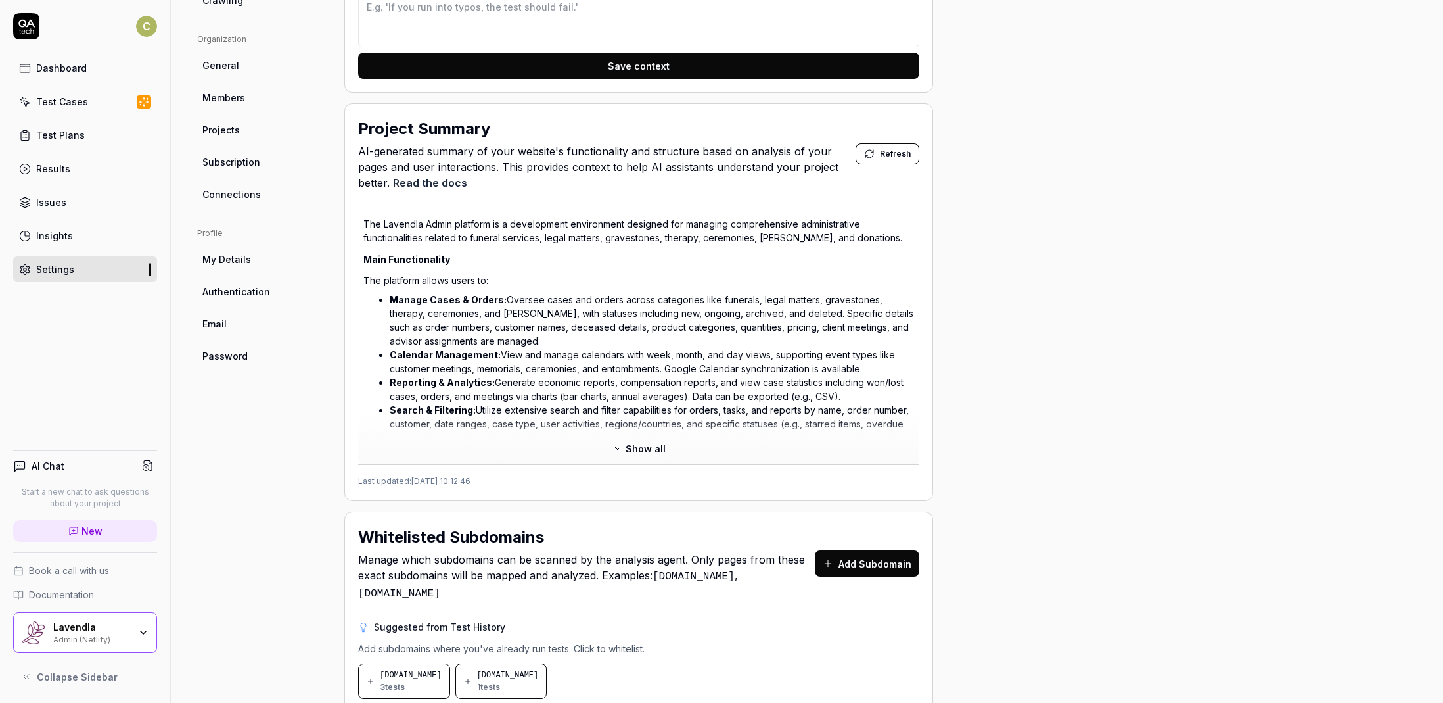
scroll to position [388, 0]
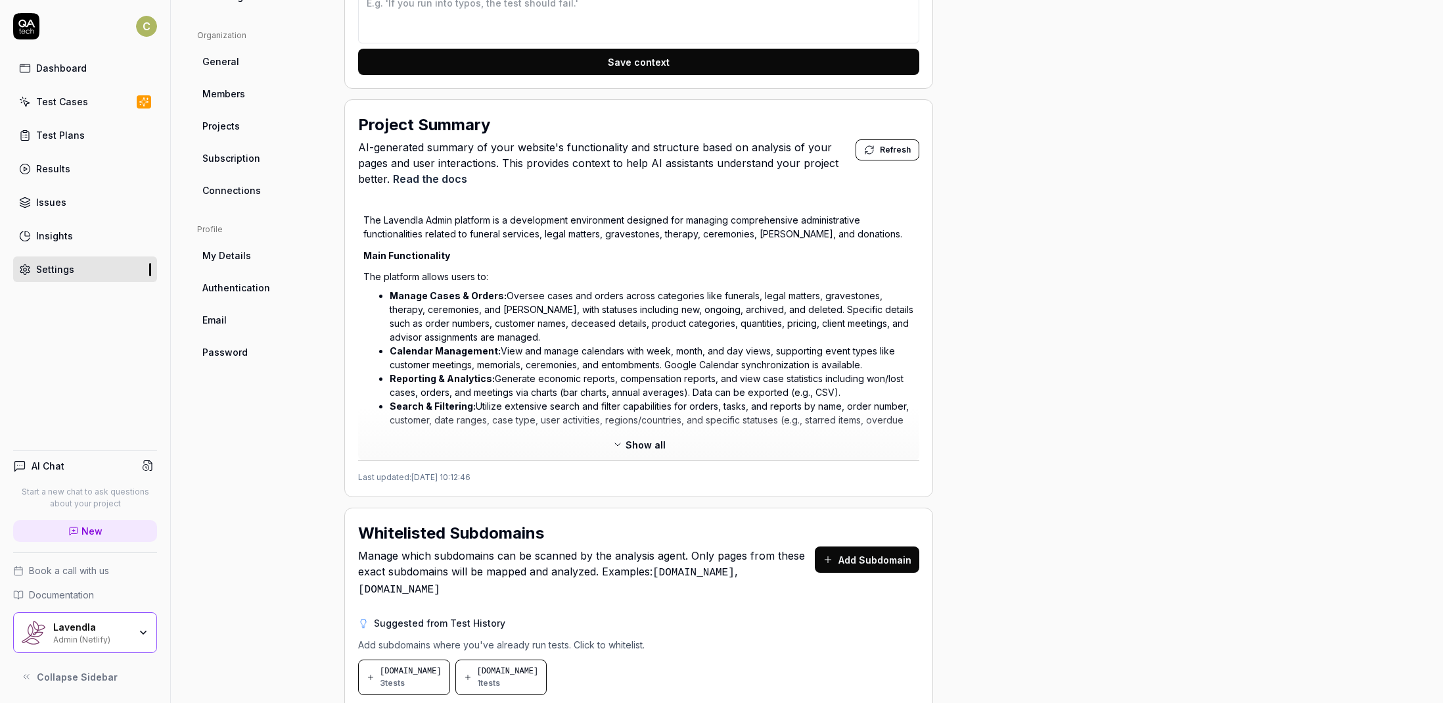
click at [651, 440] on span "Show all" at bounding box center [646, 445] width 40 height 14
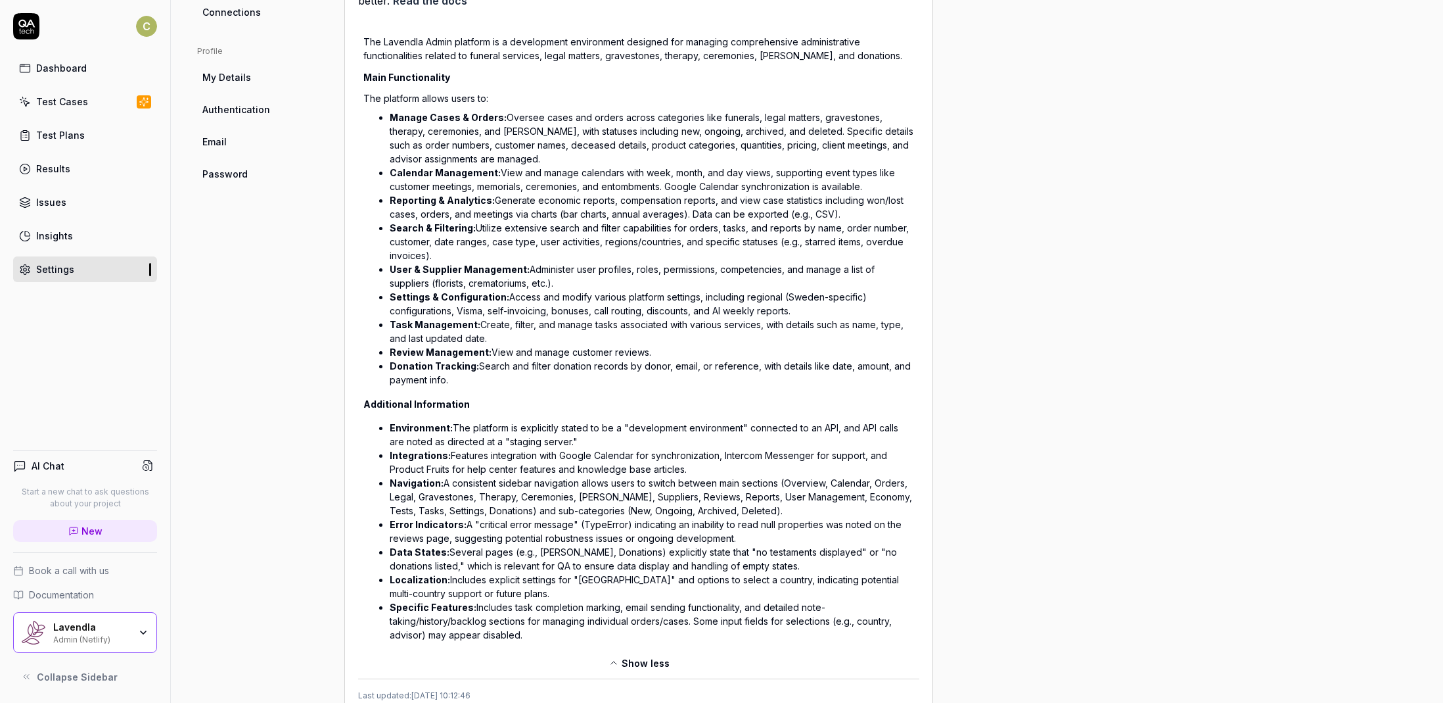
scroll to position [960, 0]
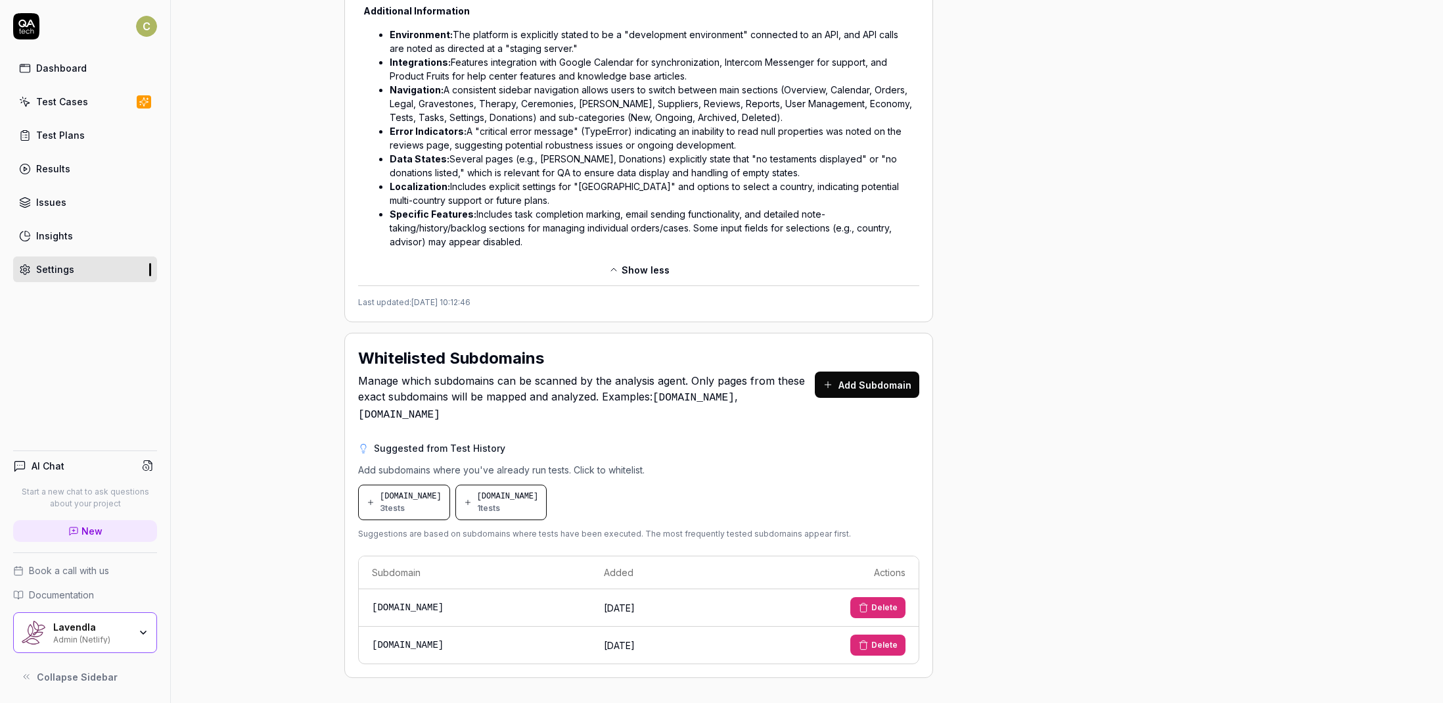
click at [70, 70] on div "Dashboard" at bounding box center [61, 68] width 51 height 14
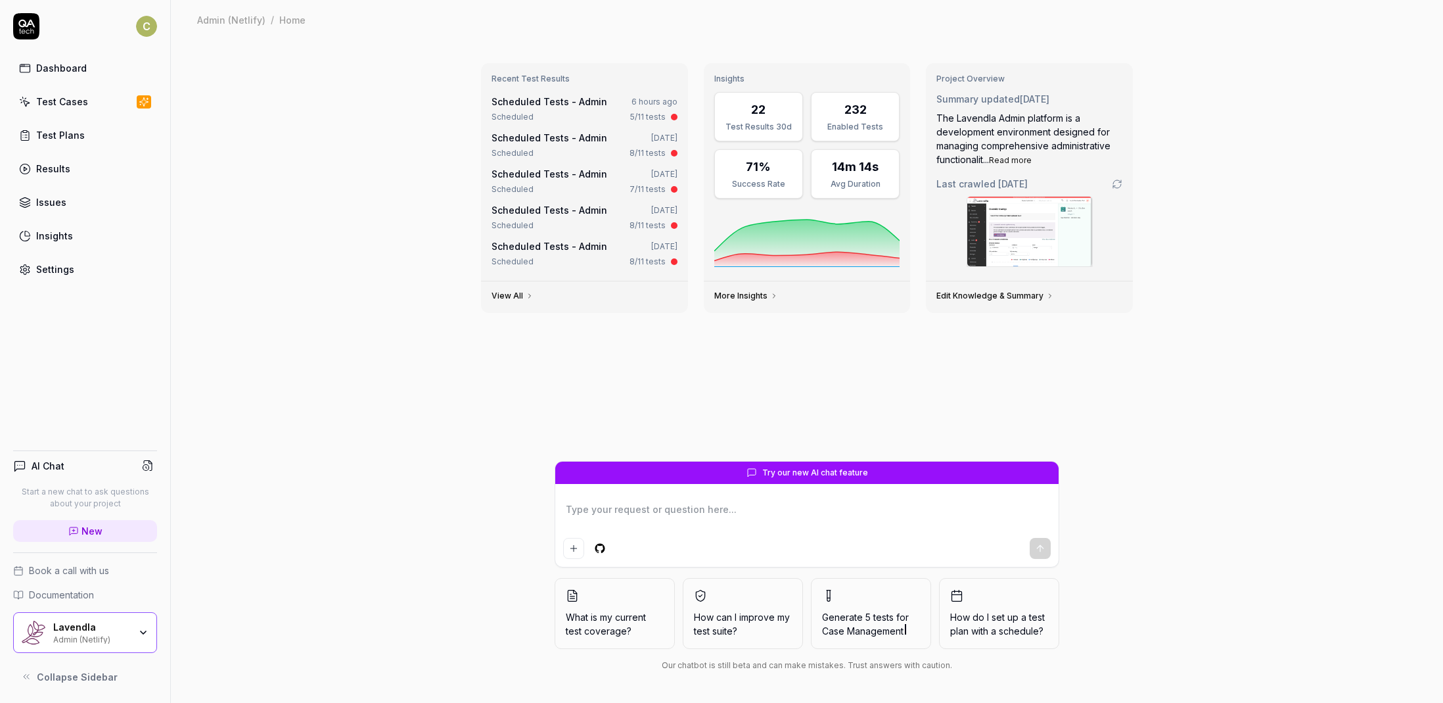
click at [818, 472] on span "Try our new AI chat feature" at bounding box center [815, 473] width 106 height 12
click at [753, 471] on icon at bounding box center [752, 472] width 11 height 11
click at [601, 547] on html "C Dashboard Test Cases Test Plans Results Issues Insights Settings AI Chat Star…" at bounding box center [721, 351] width 1443 height 703
click at [499, 535] on html "C Dashboard Test Cases Test Plans Results Issues Insights Settings AI Chat Star…" at bounding box center [721, 351] width 1443 height 703
type textarea "*"
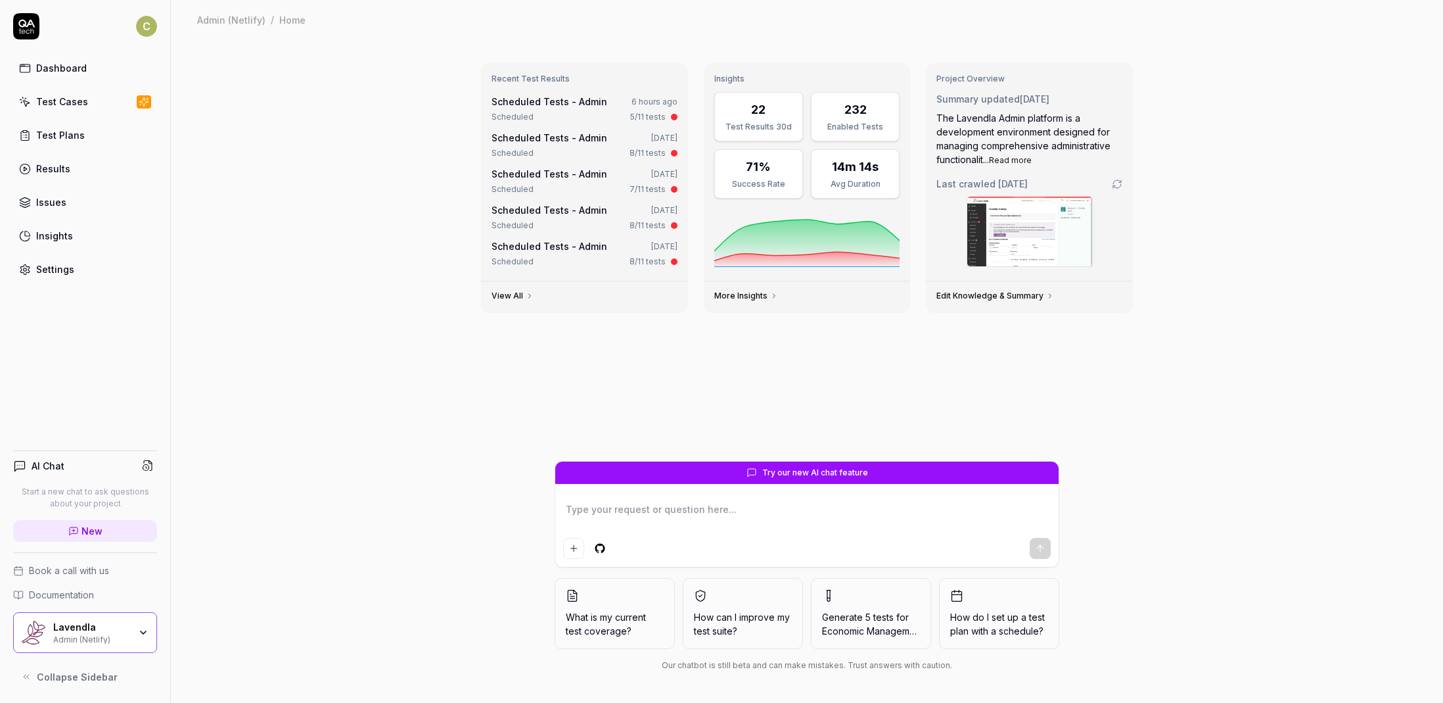
click at [528, 103] on link "Scheduled Tests - Admin" at bounding box center [550, 101] width 116 height 11
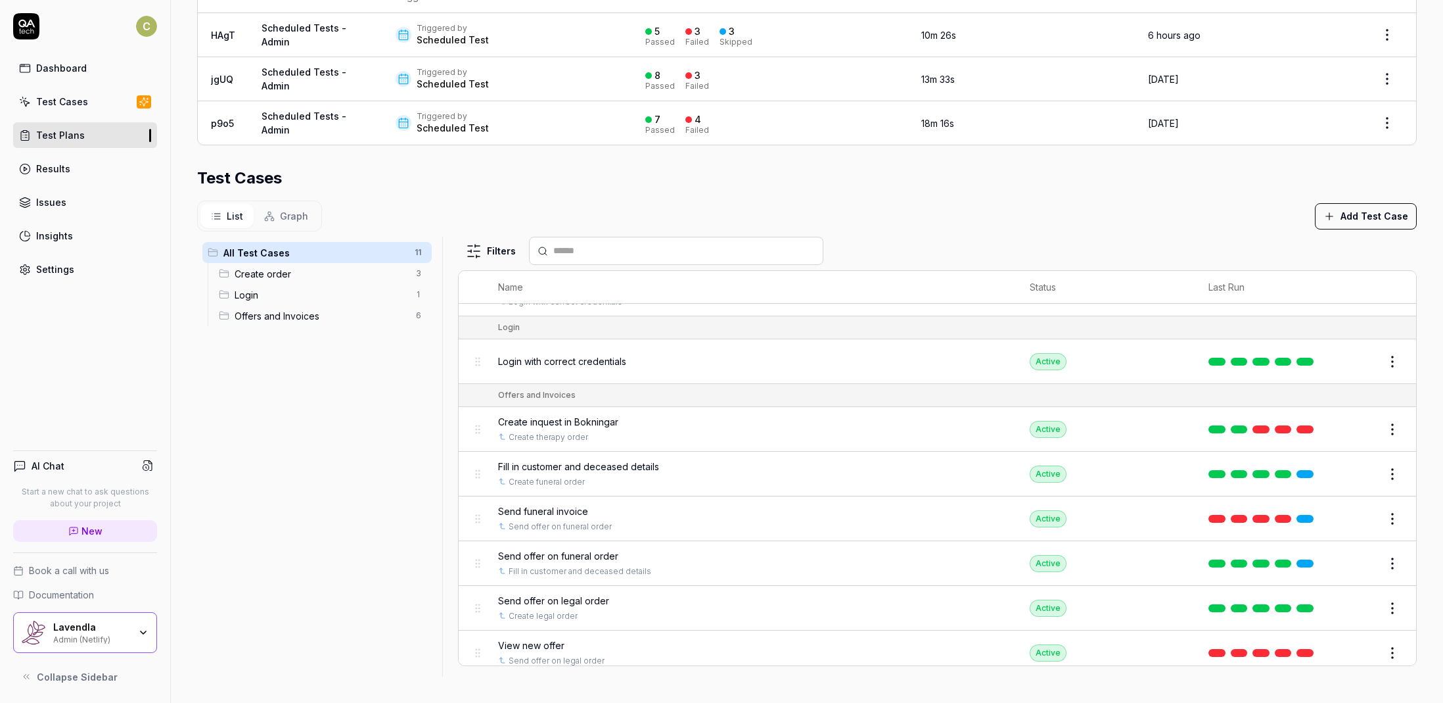
scroll to position [198, 0]
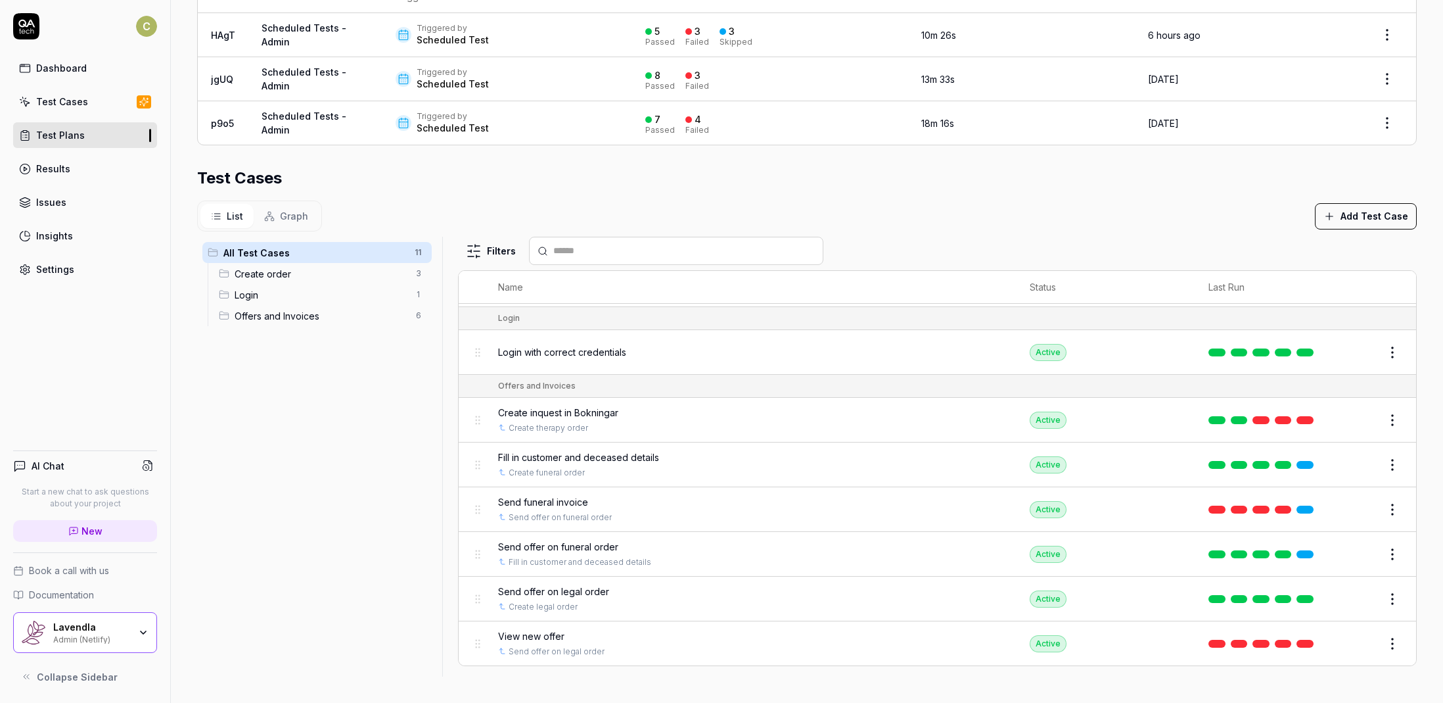
click at [1213, 644] on link at bounding box center [1217, 643] width 17 height 8
